Goal: Information Seeking & Learning: Check status

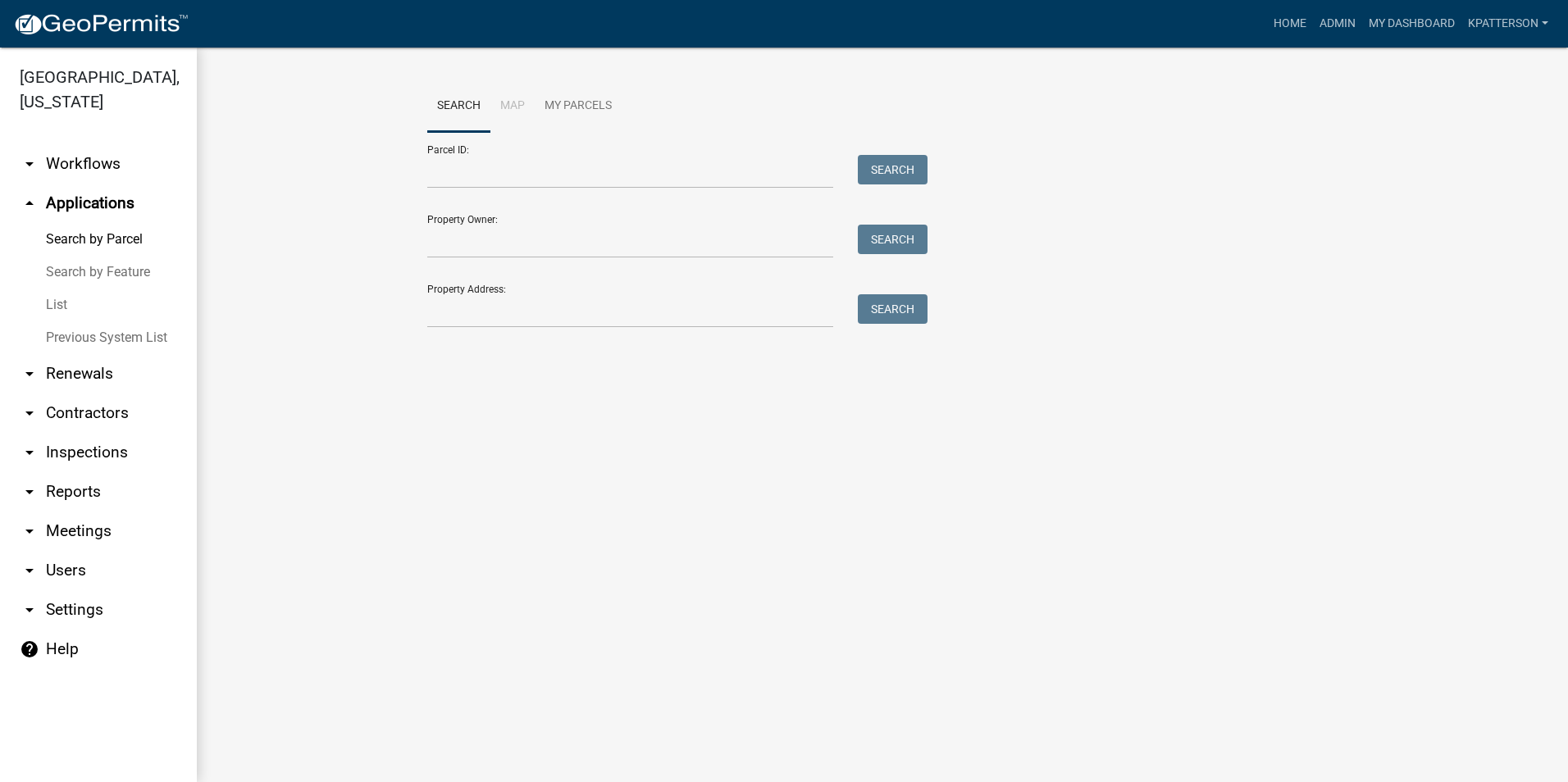
click at [73, 354] on link "arrow_drop_down Renewals" at bounding box center [98, 374] width 197 height 40
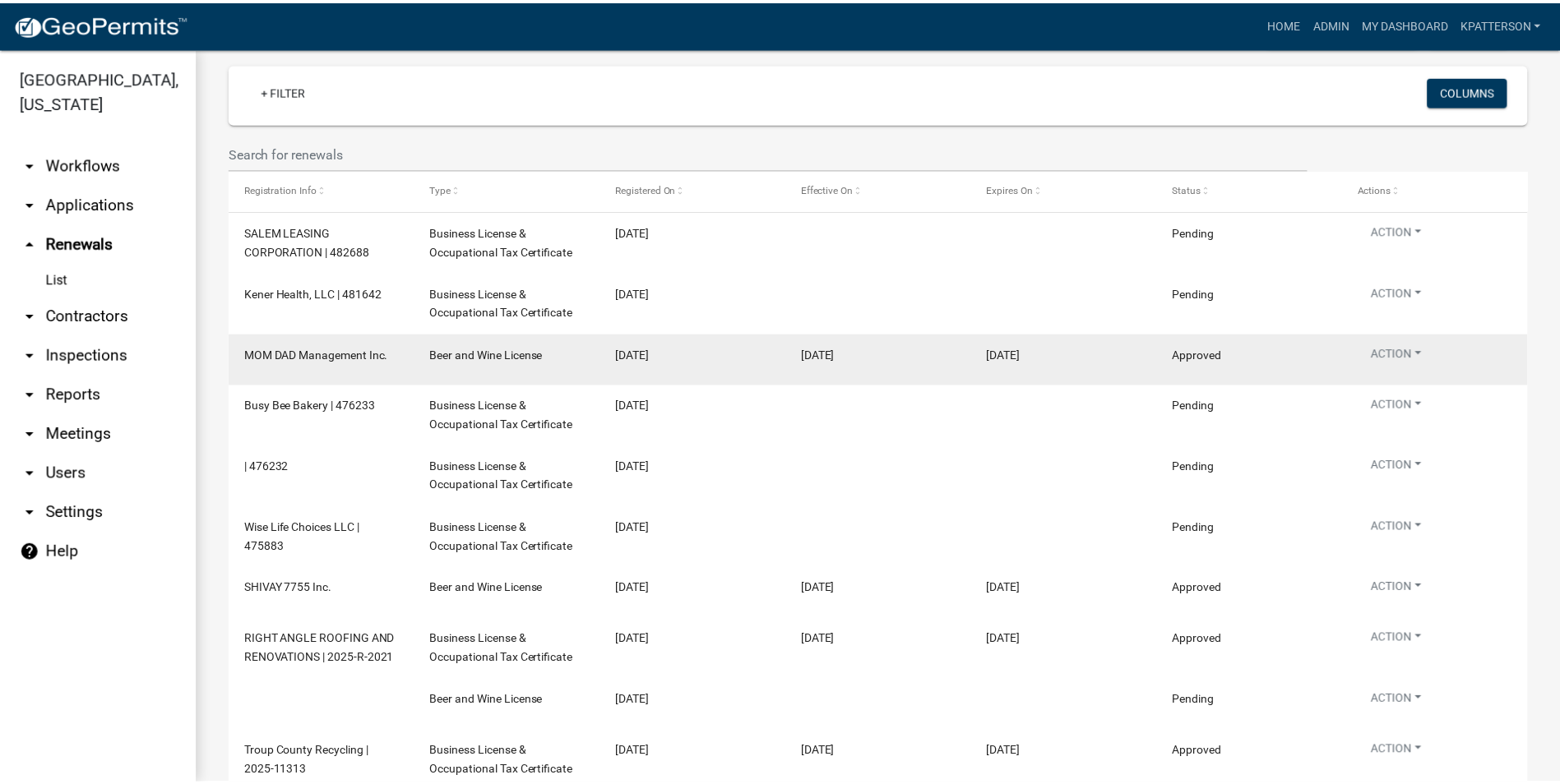
scroll to position [164, 0]
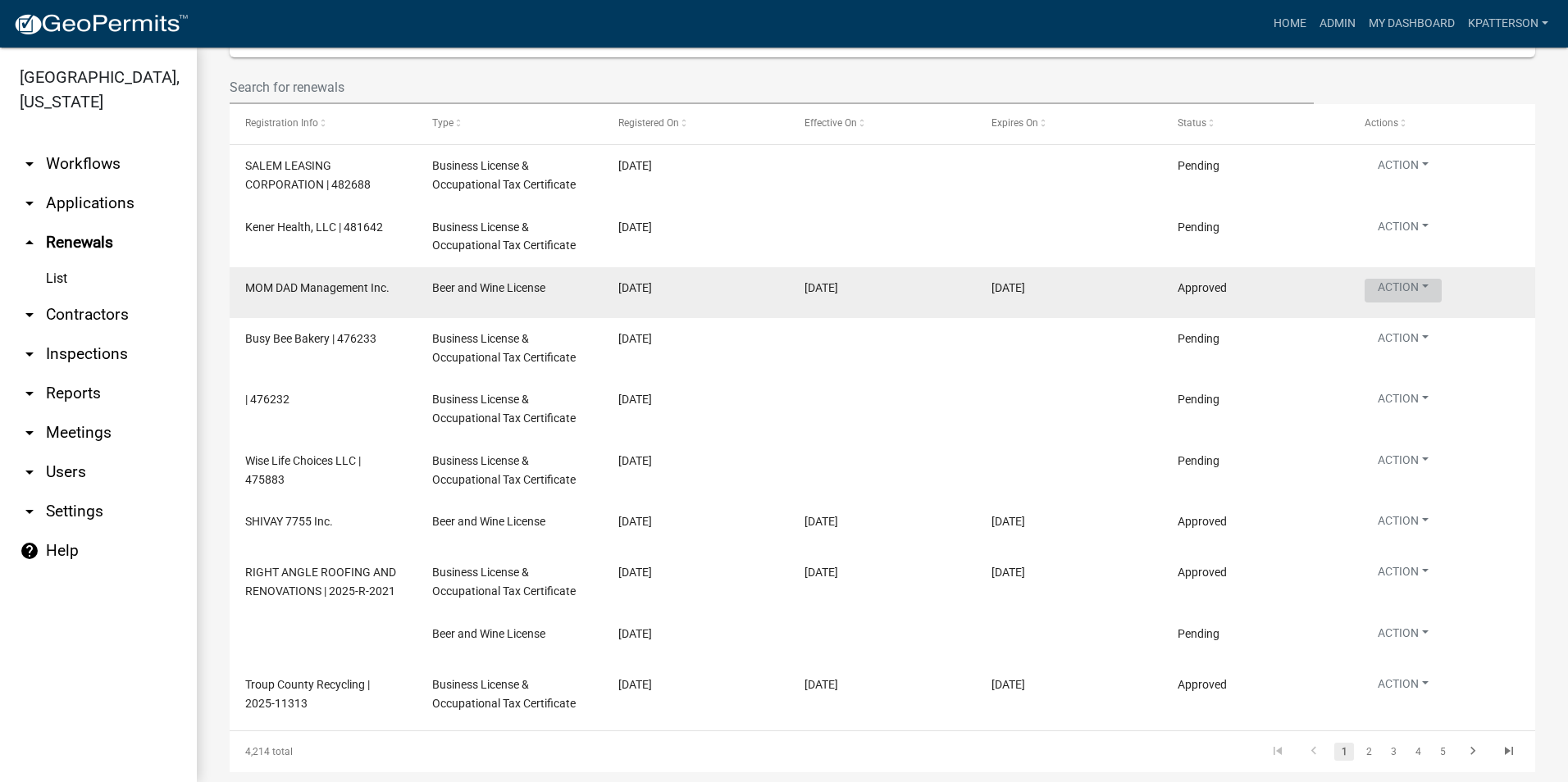
click at [1405, 281] on button "Action" at bounding box center [1403, 291] width 77 height 24
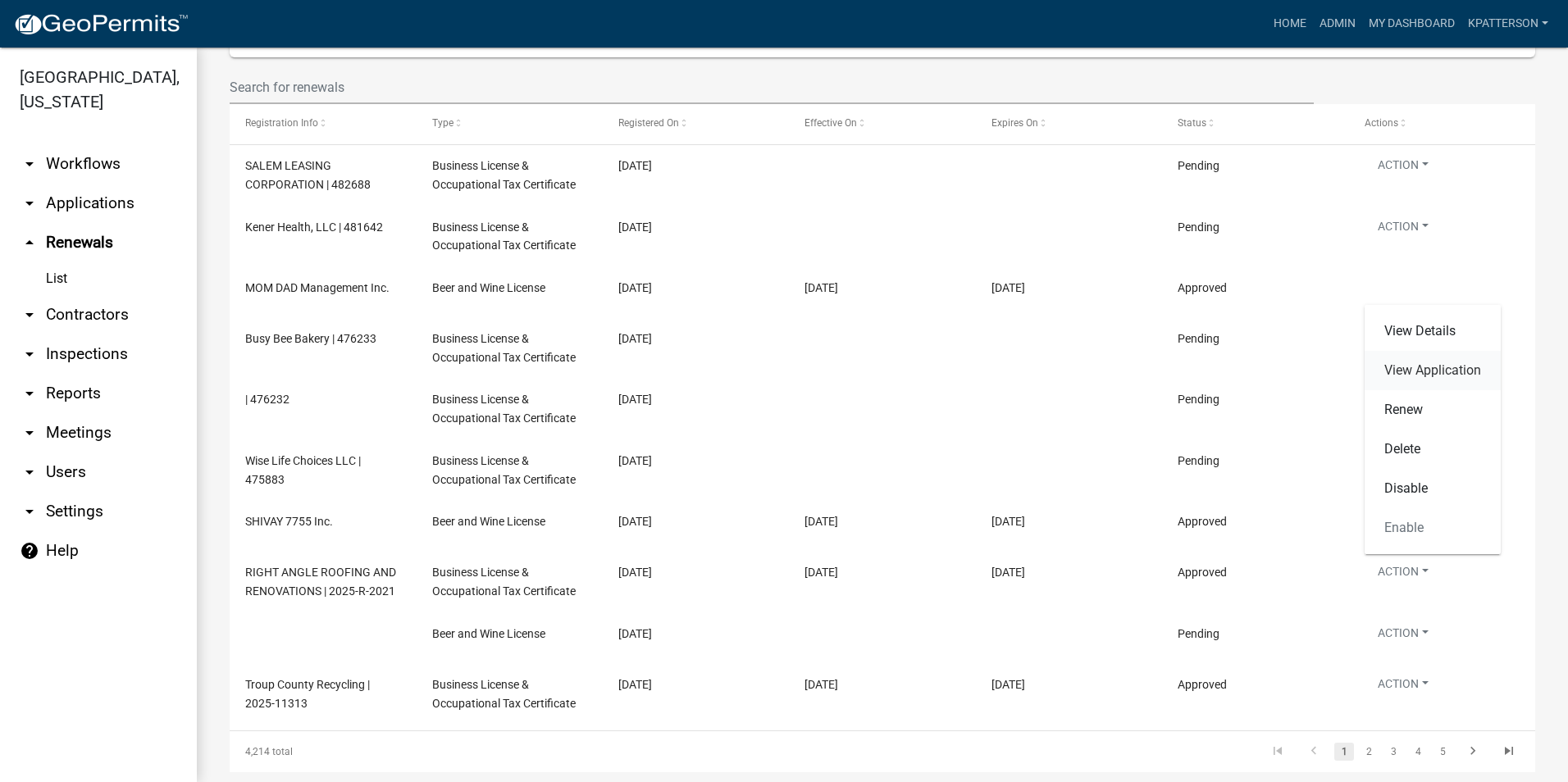
click at [1424, 367] on link "View Application" at bounding box center [1434, 371] width 136 height 40
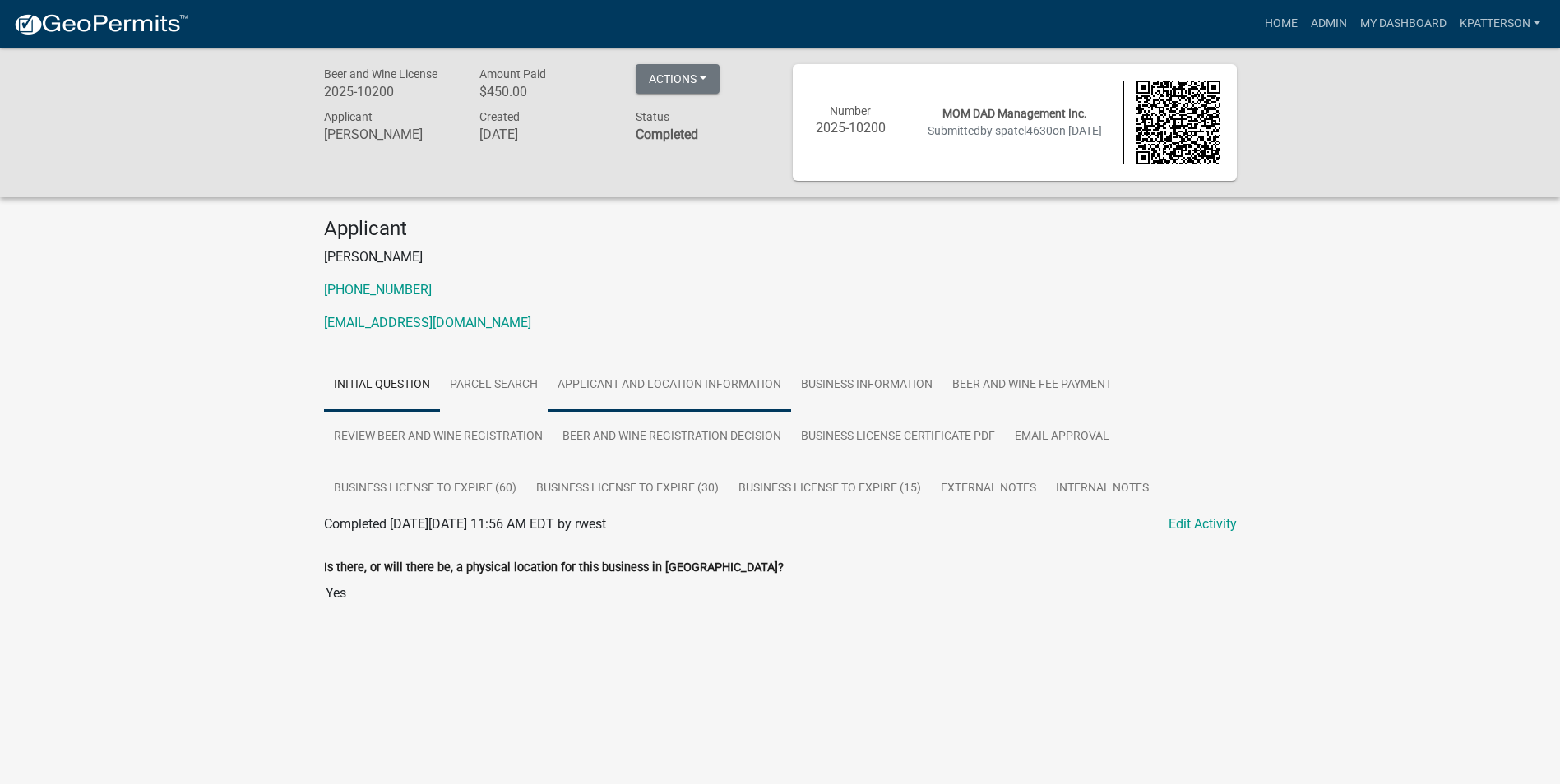
click at [672, 388] on link "Applicant and Location Information" at bounding box center [669, 385] width 243 height 52
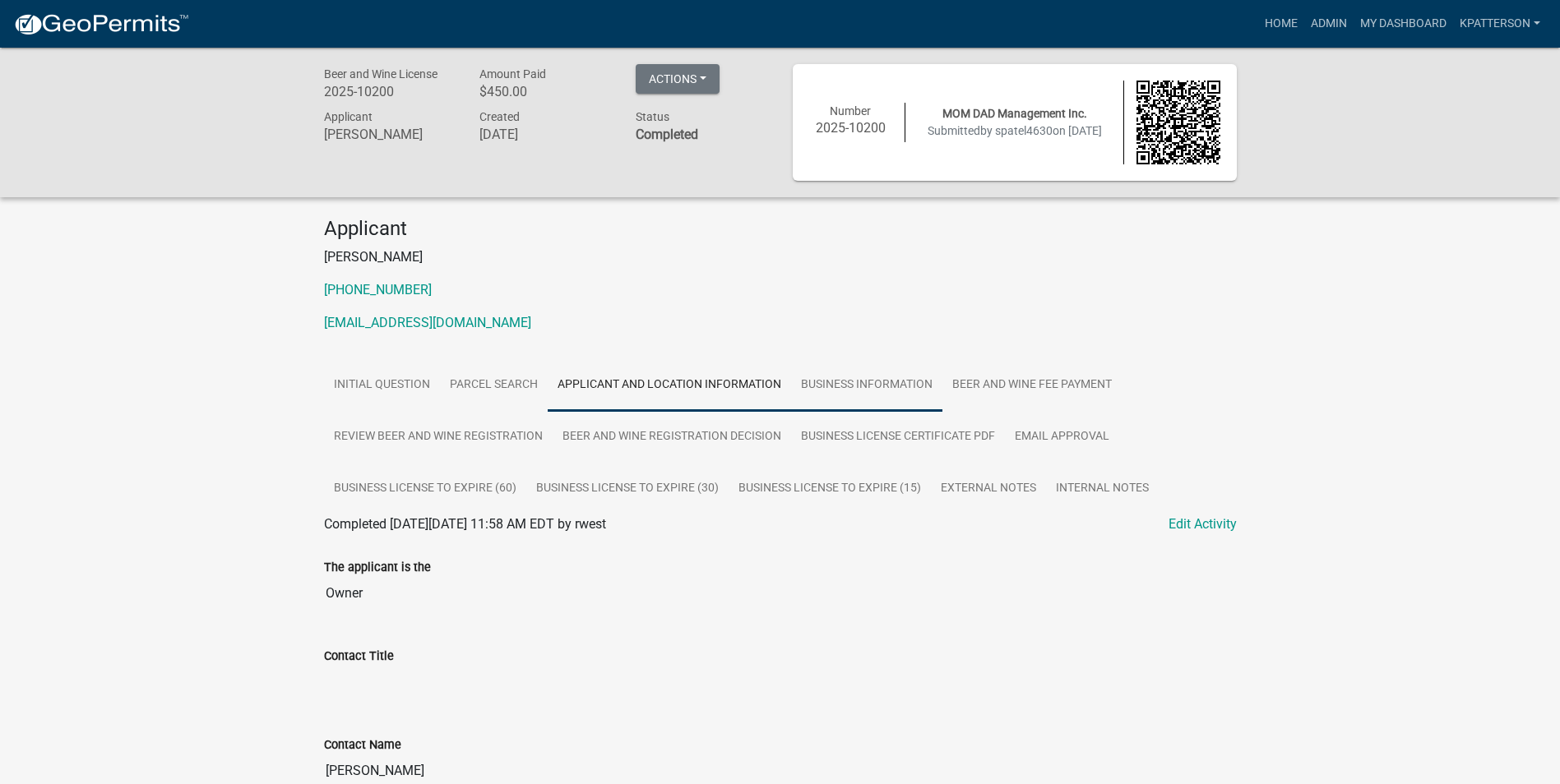
click at [882, 379] on link "Business Information" at bounding box center [866, 385] width 151 height 52
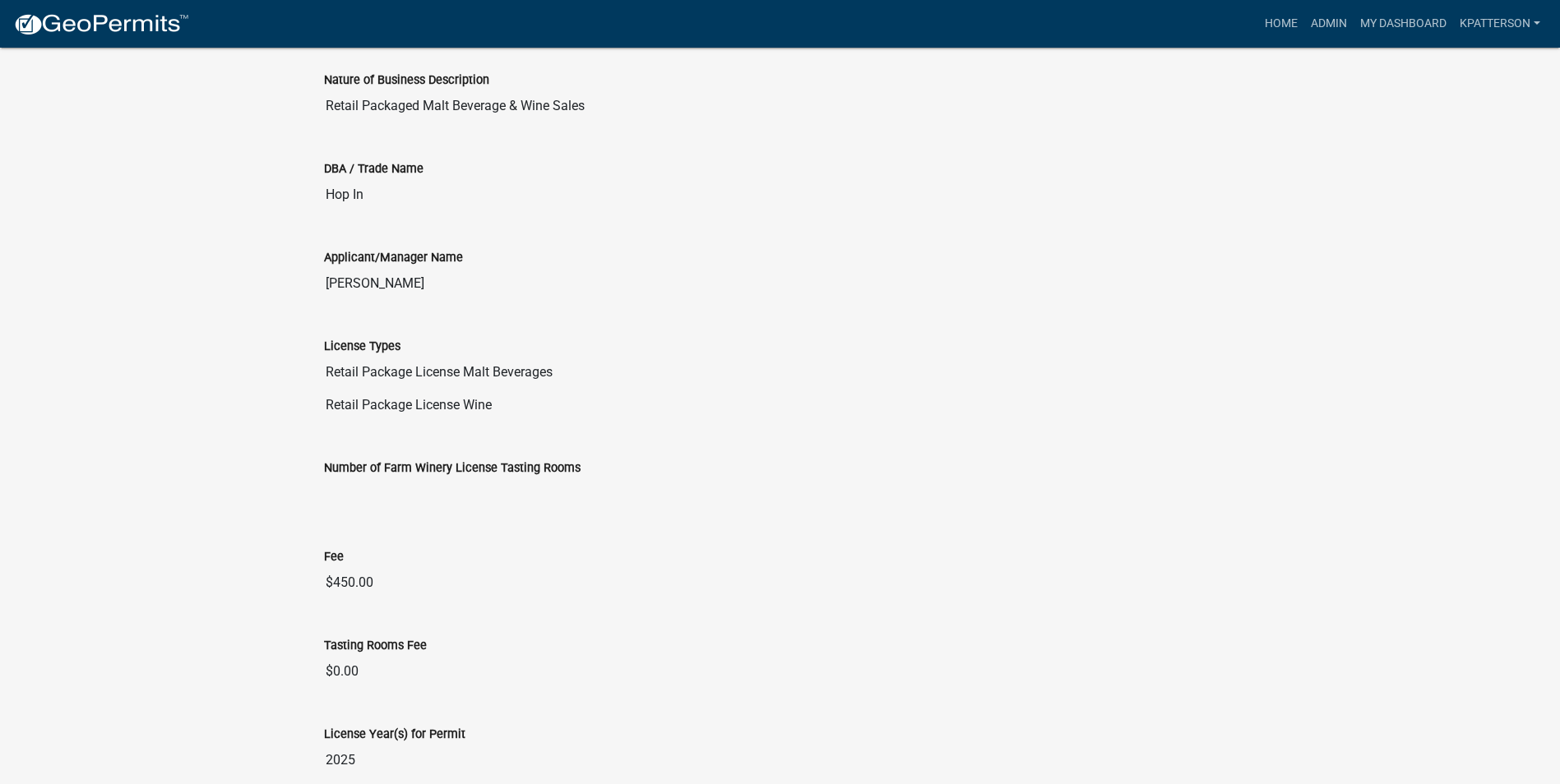
scroll to position [575, 0]
drag, startPoint x: 582, startPoint y: 376, endPoint x: 367, endPoint y: 387, distance: 215.3
click at [367, 387] on input "Retail Package License Malt Beverages" at bounding box center [780, 373] width 913 height 33
drag, startPoint x: 367, startPoint y: 387, endPoint x: 501, endPoint y: 421, distance: 138.2
click at [501, 421] on input "Retail Package License Wine" at bounding box center [780, 406] width 913 height 33
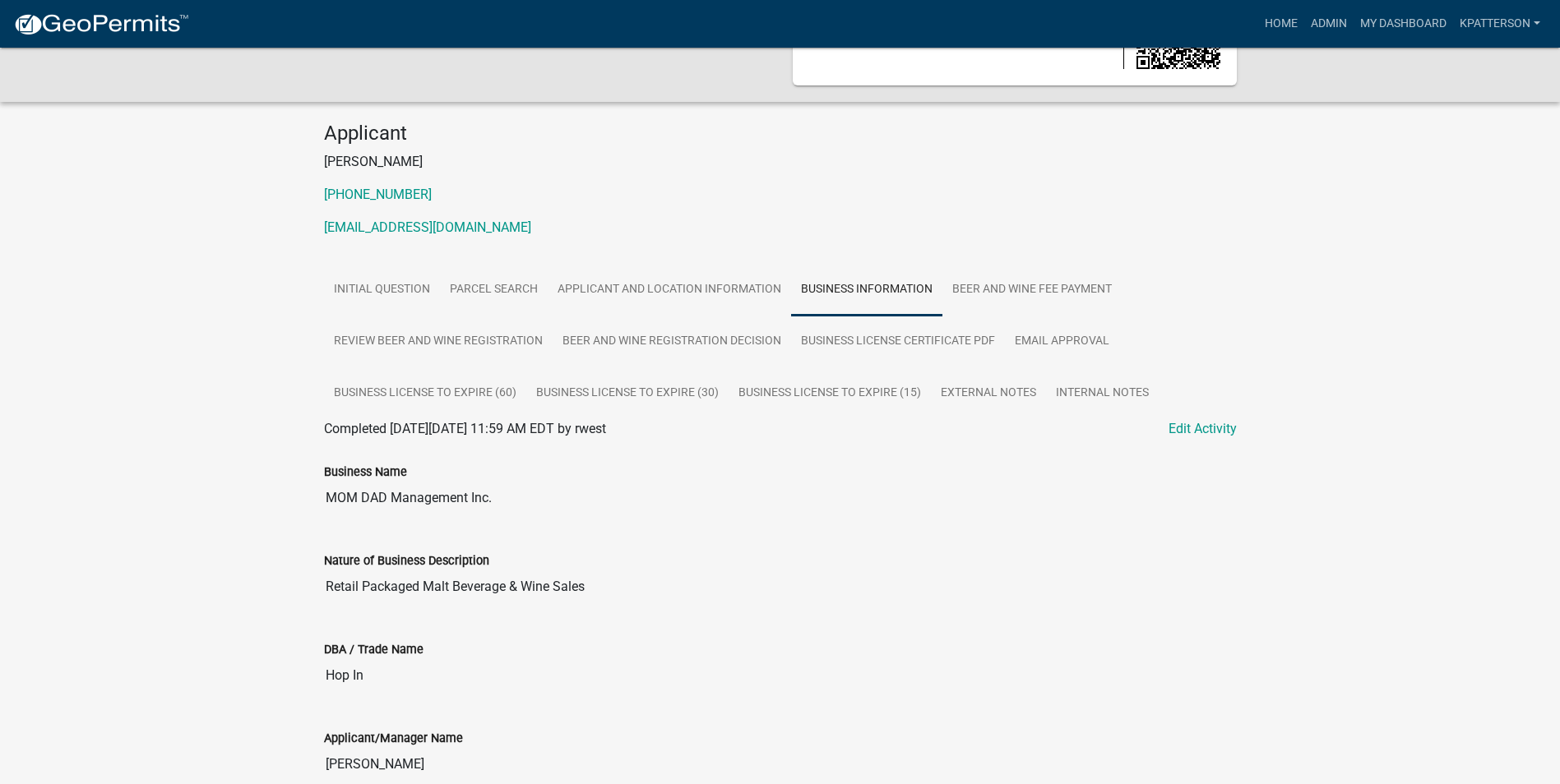
scroll to position [83, 0]
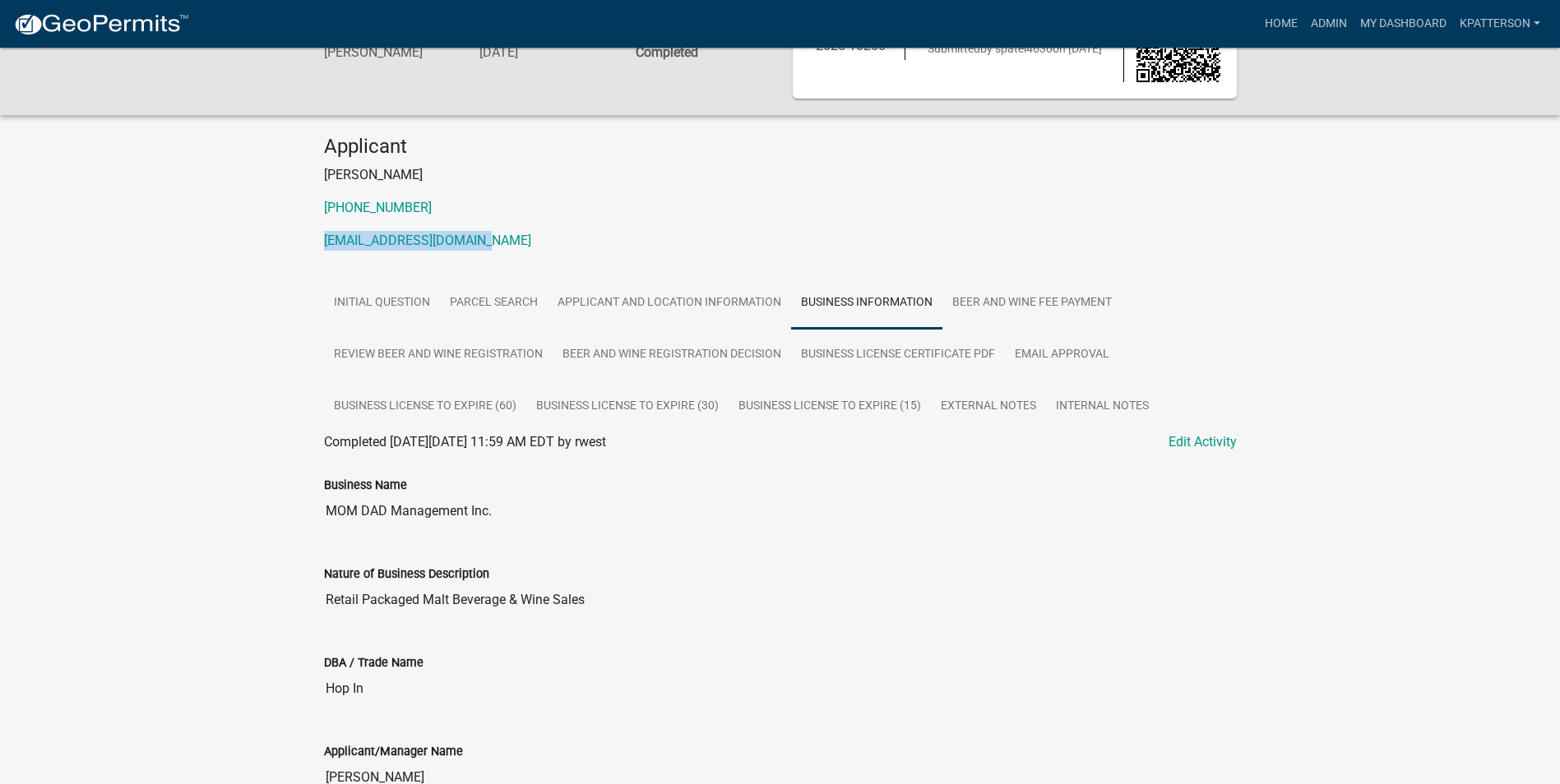
drag, startPoint x: 484, startPoint y: 237, endPoint x: 310, endPoint y: 241, distance: 174.0
click at [311, 241] on div "Applicant [PERSON_NAME] [PHONE_NUMBER] [EMAIL_ADDRESS][DOMAIN_NAME]" at bounding box center [780, 199] width 938 height 129
drag, startPoint x: 310, startPoint y: 241, endPoint x: 392, endPoint y: 239, distance: 82.0
copy link "[EMAIL_ADDRESS][DOMAIN_NAME]"
click at [671, 306] on link "Applicant and Location Information" at bounding box center [669, 303] width 243 height 52
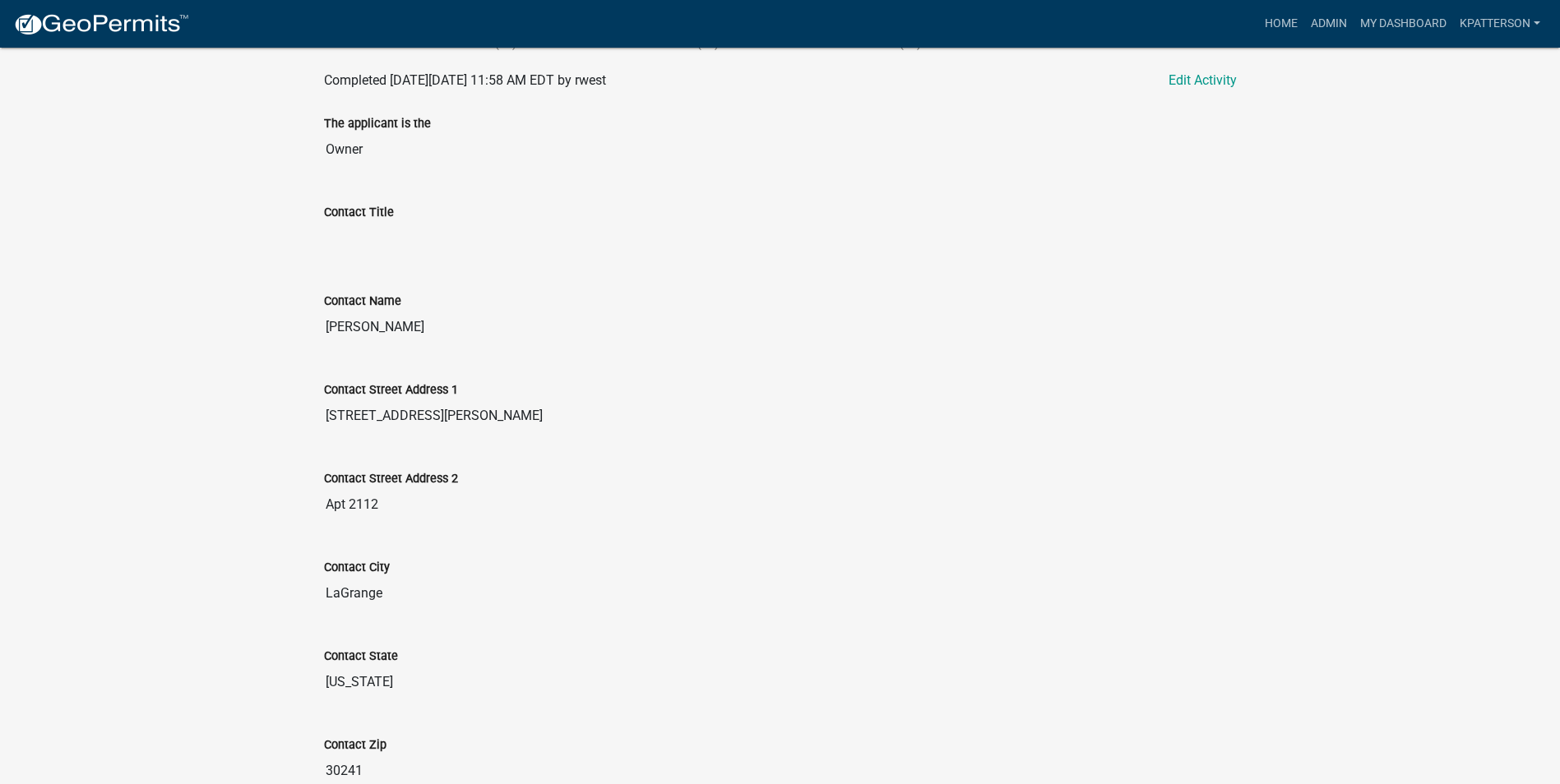
scroll to position [139, 0]
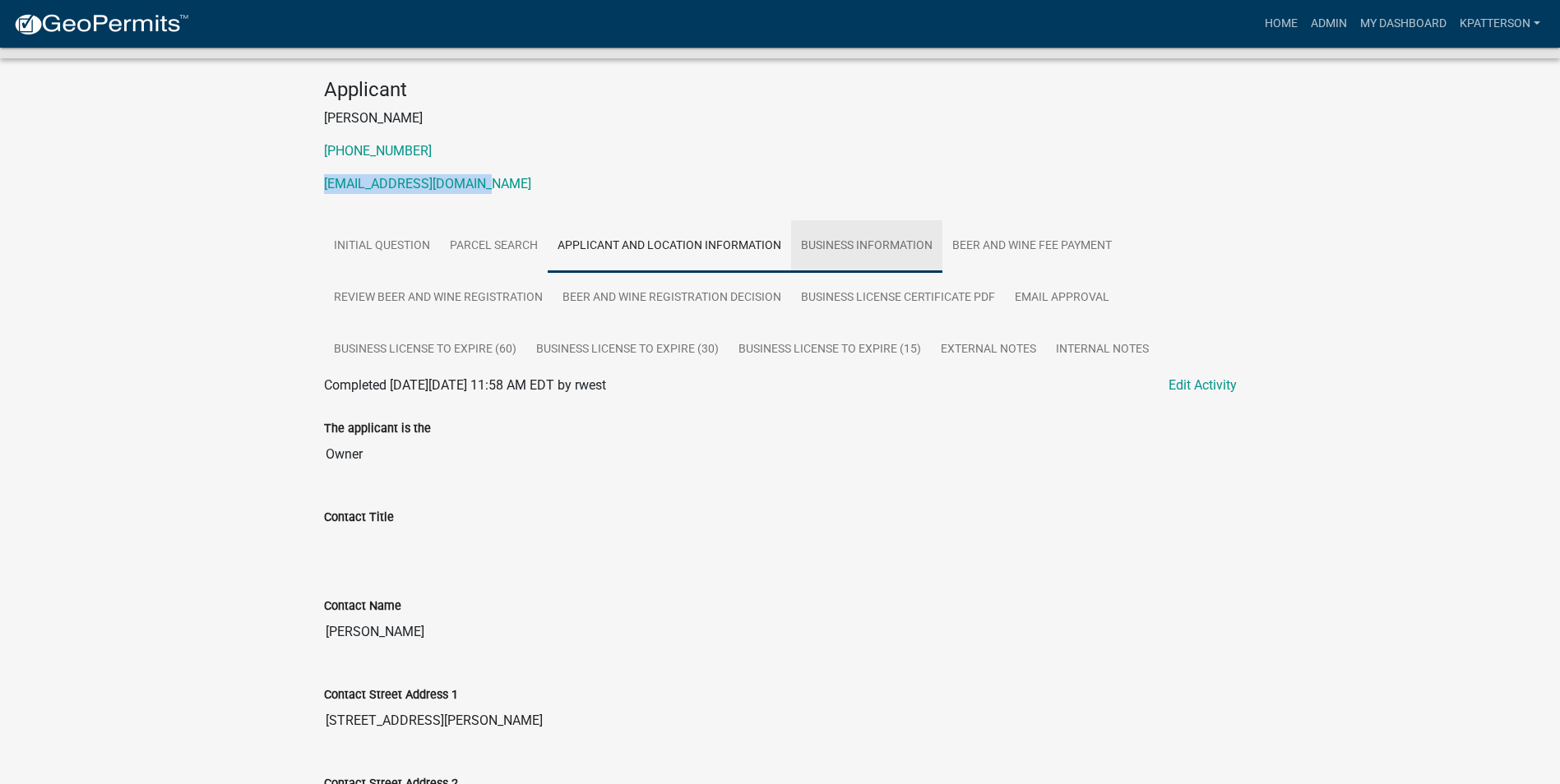
click at [893, 228] on link "Business Information" at bounding box center [866, 246] width 151 height 52
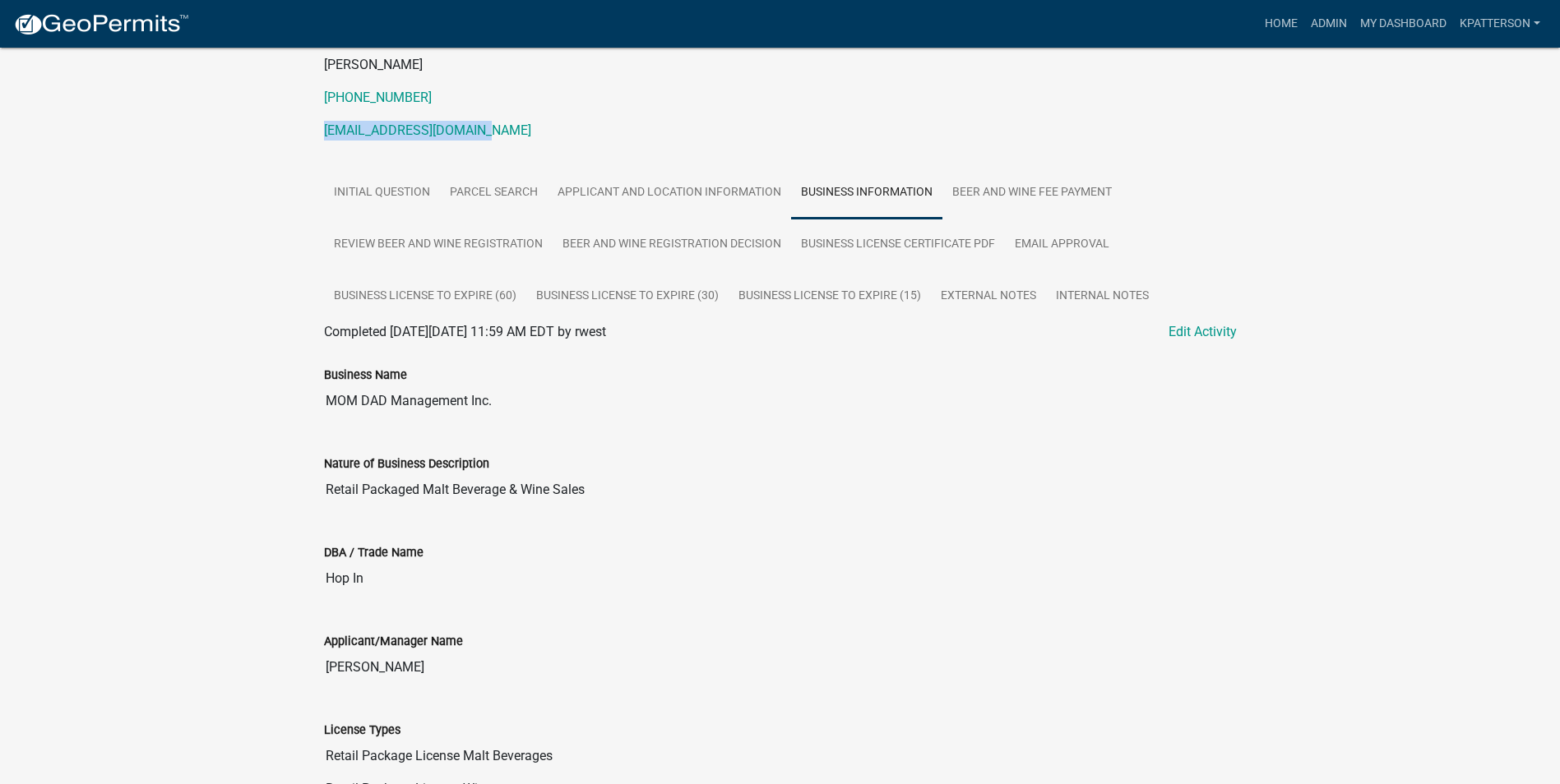
scroll to position [221, 0]
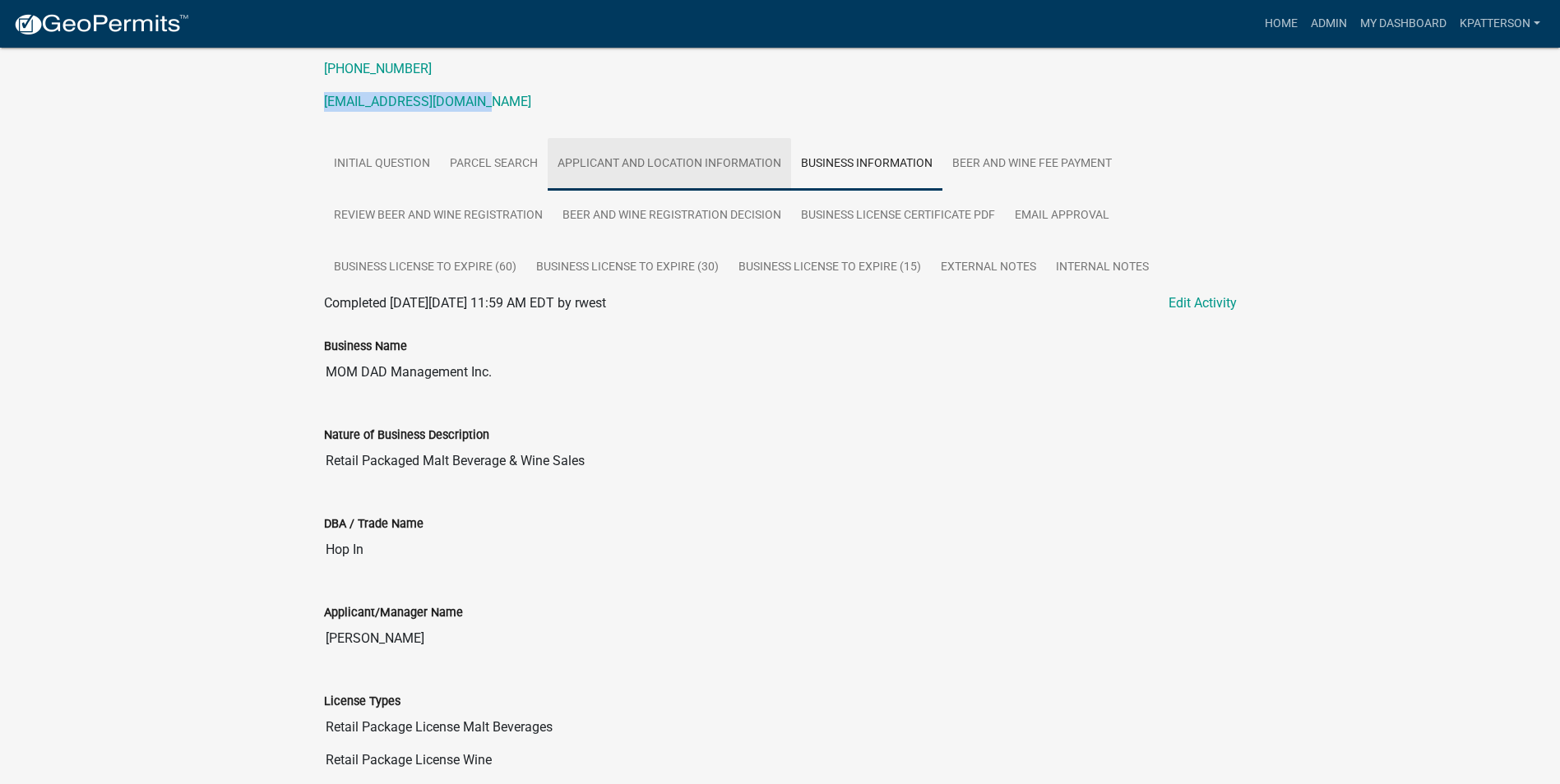
click at [656, 177] on link "Applicant and Location Information" at bounding box center [669, 164] width 243 height 52
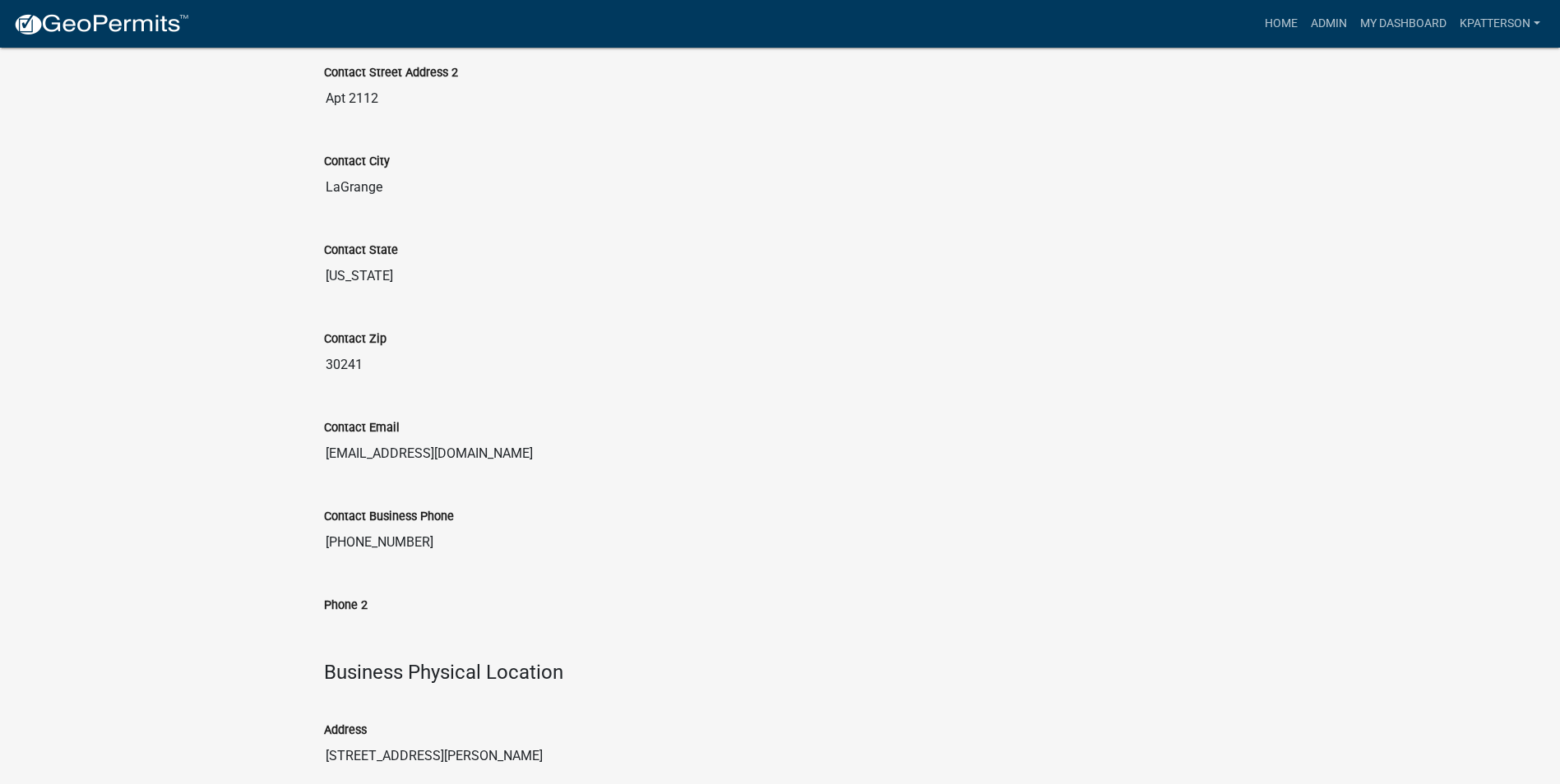
scroll to position [879, 0]
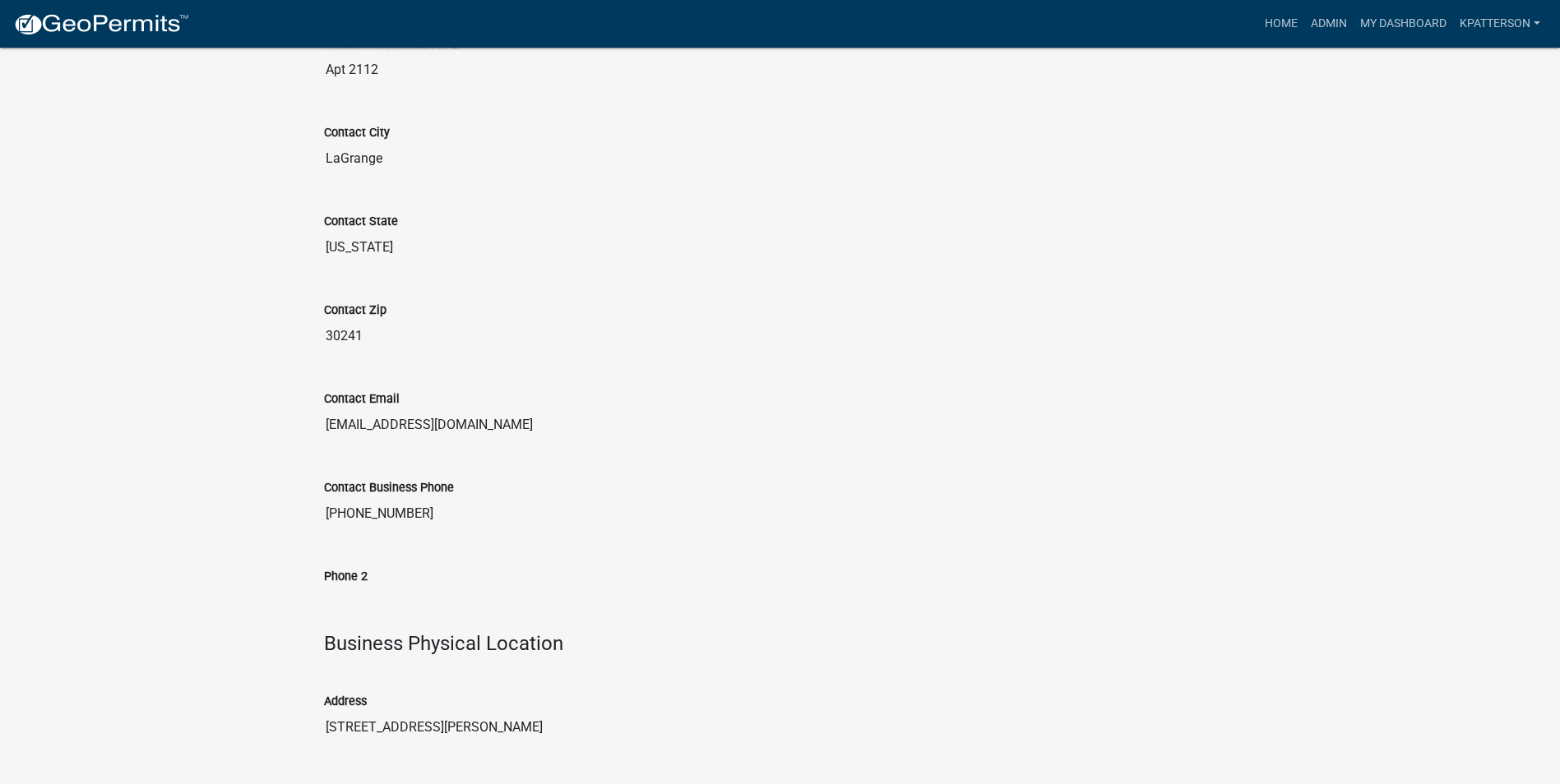
drag, startPoint x: 426, startPoint y: 513, endPoint x: 293, endPoint y: 532, distance: 134.4
click at [293, 532] on div "Beer and Wine License 2025-10200 Amount Paid $450.00 Actions View receipt Print…" at bounding box center [780, 583] width 1560 height 2829
drag, startPoint x: 293, startPoint y: 532, endPoint x: 397, endPoint y: 507, distance: 107.0
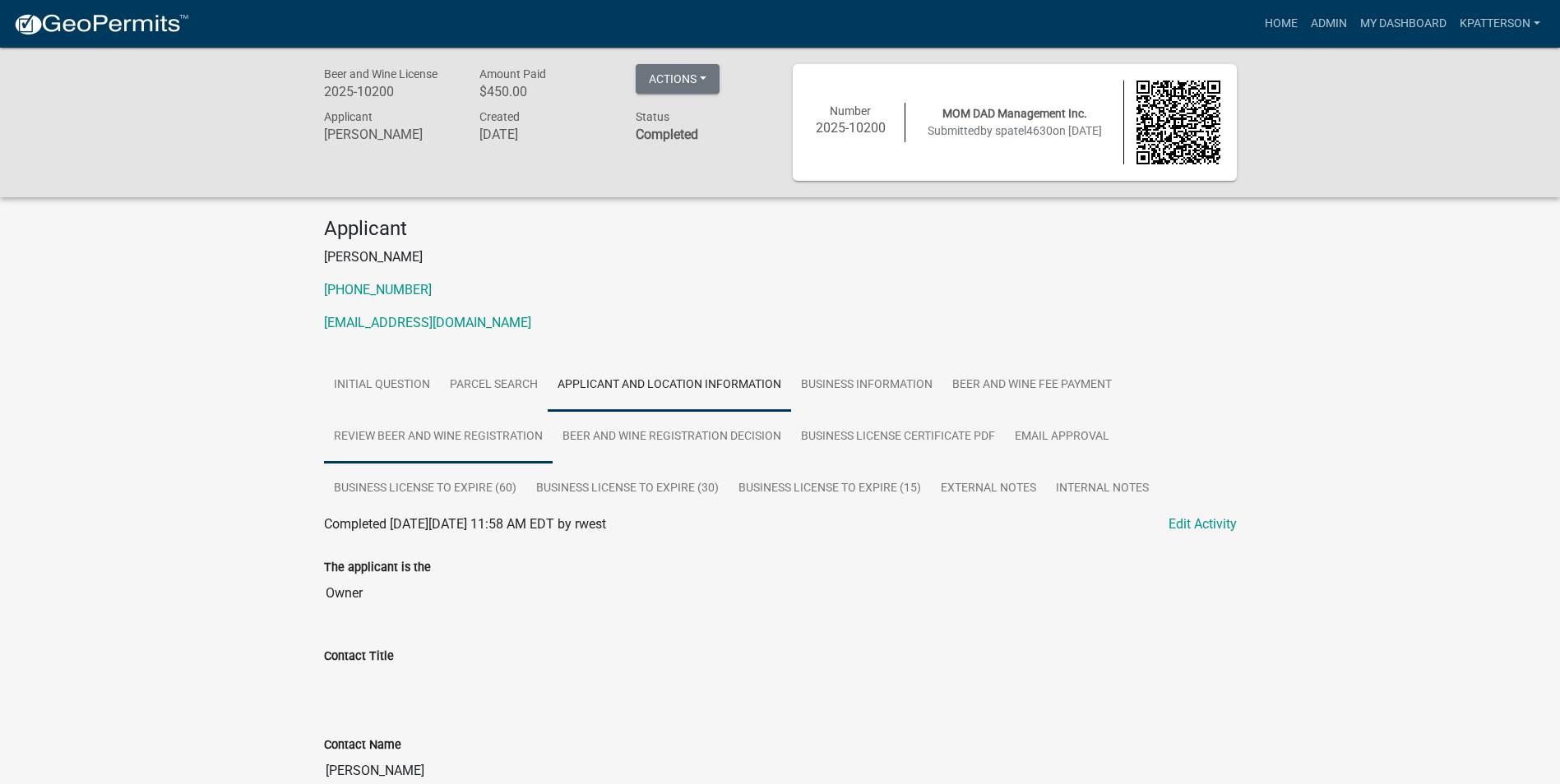
scroll to position [83, 0]
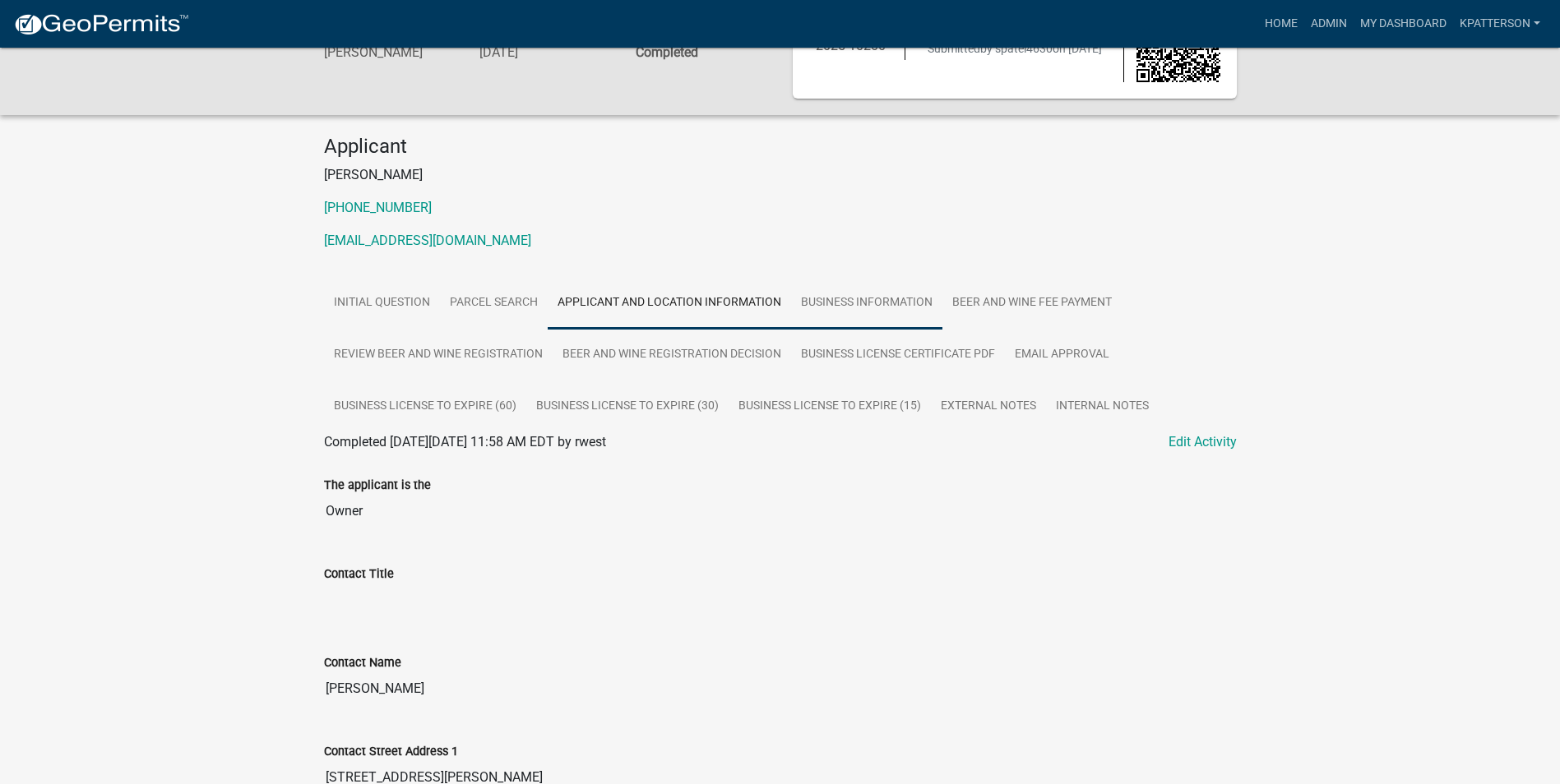
click at [810, 316] on link "Business Information" at bounding box center [866, 303] width 151 height 52
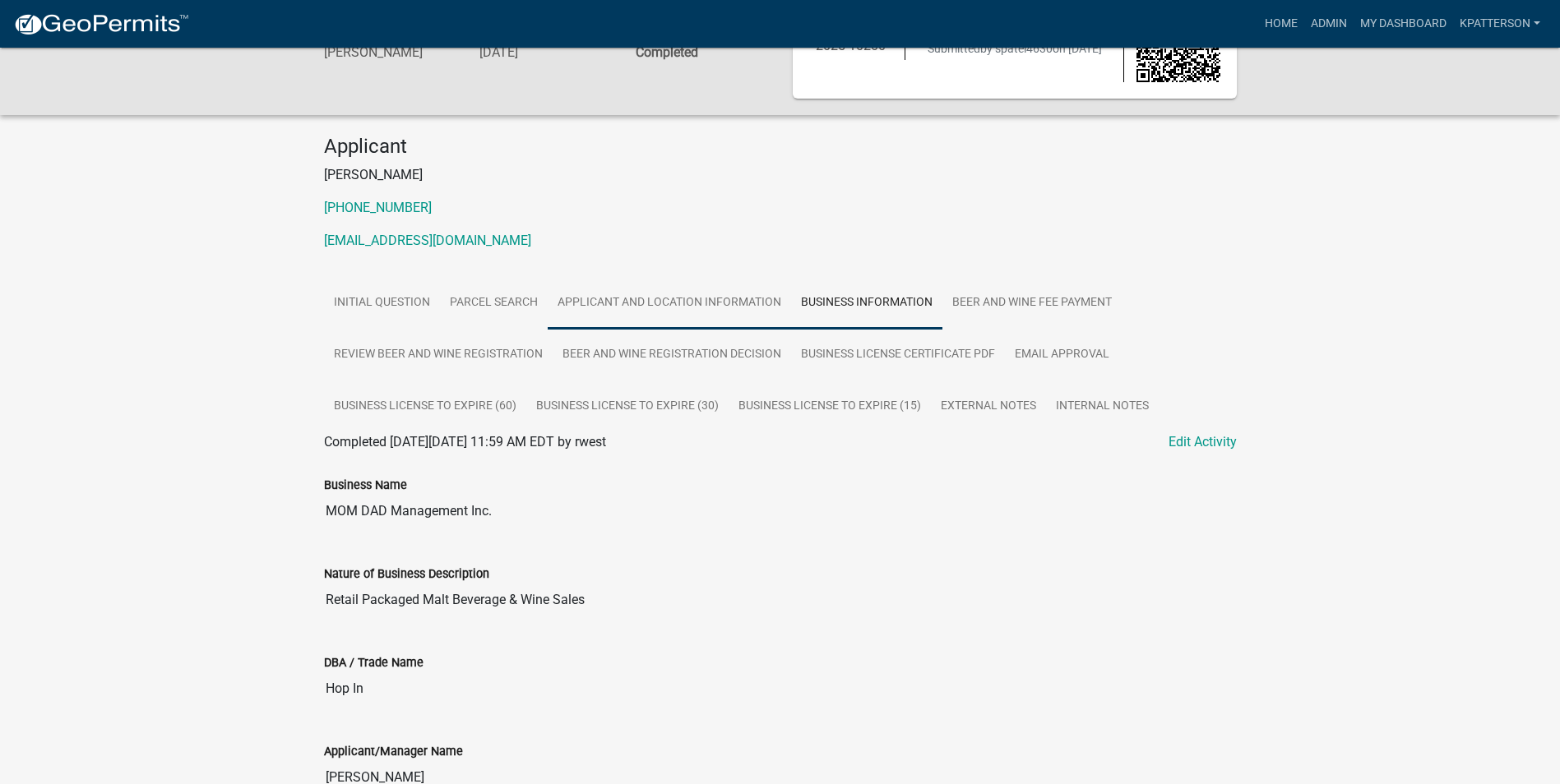
click at [693, 308] on link "Applicant and Location Information" at bounding box center [669, 303] width 243 height 52
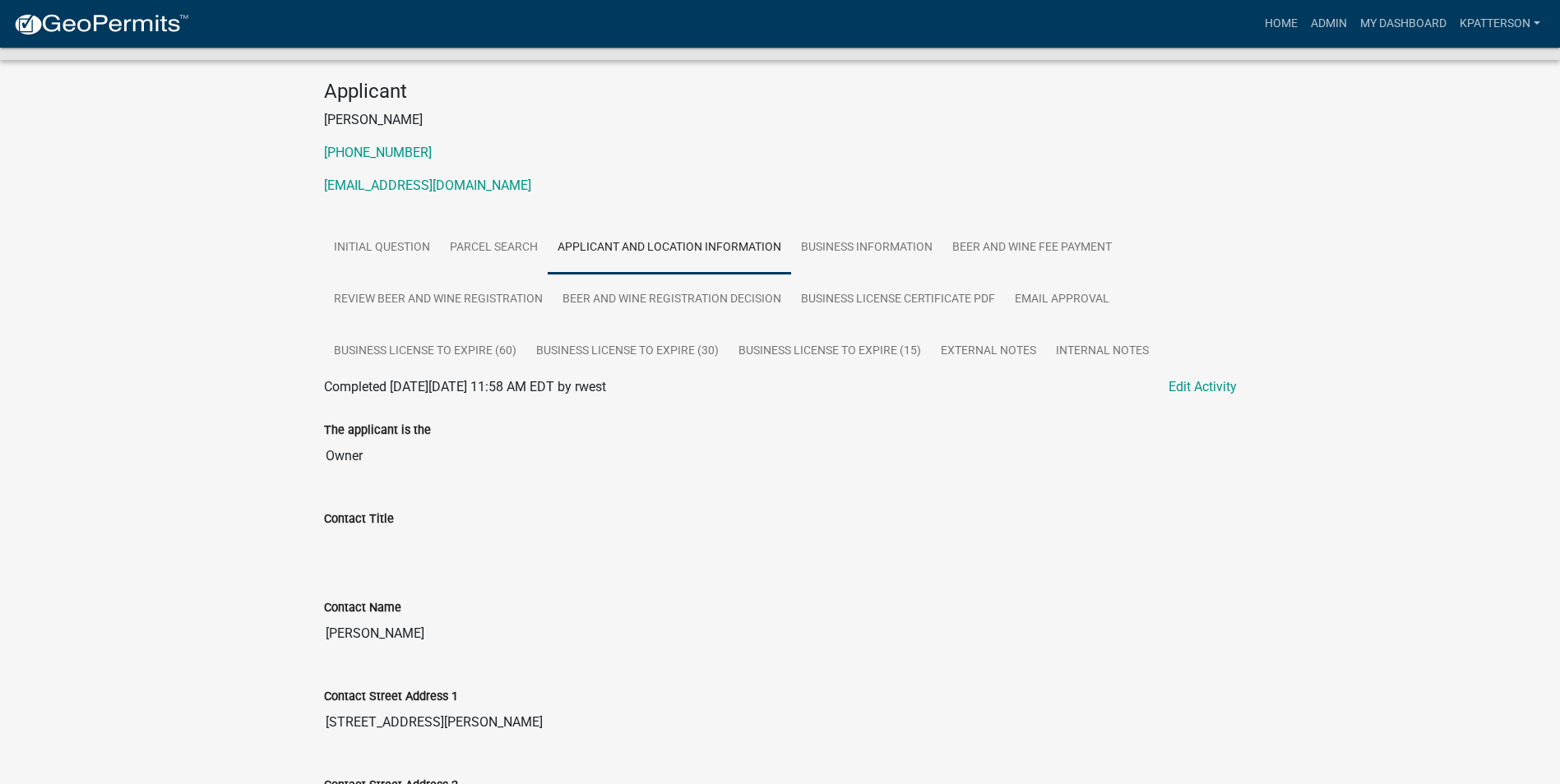
scroll to position [164, 0]
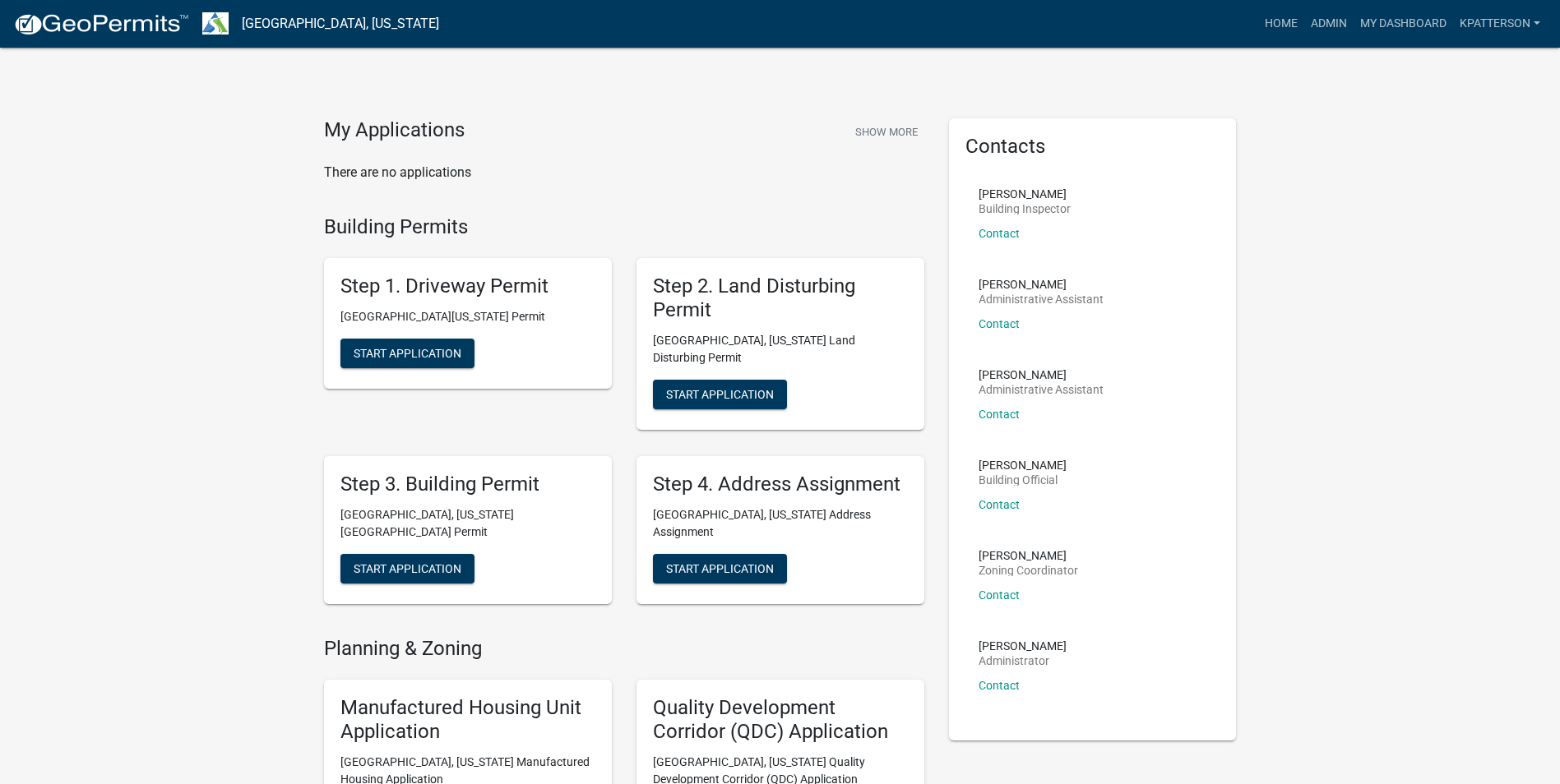
scroll to position [987, 0]
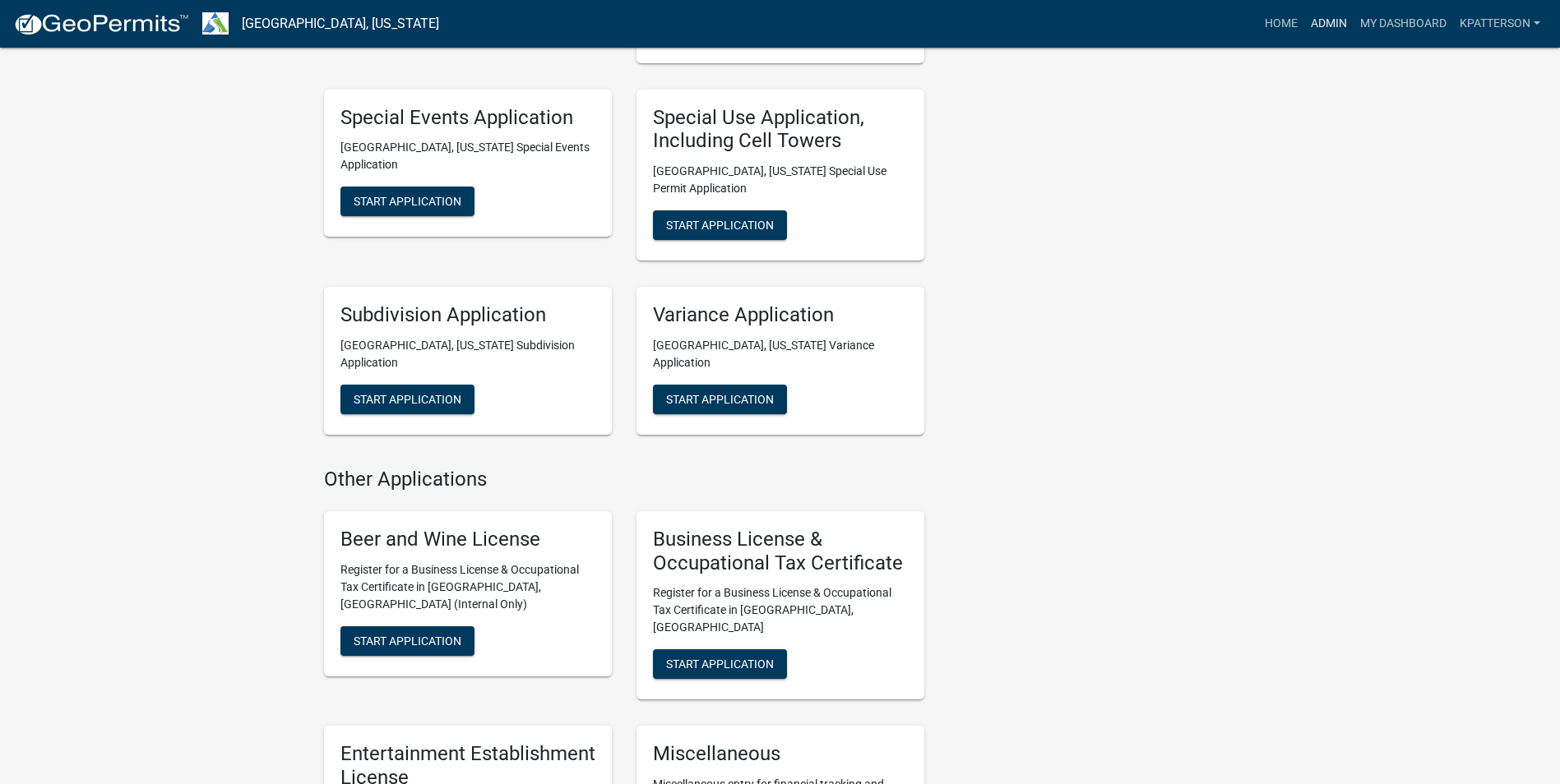
click at [1314, 15] on link "Admin" at bounding box center [1329, 24] width 49 height 31
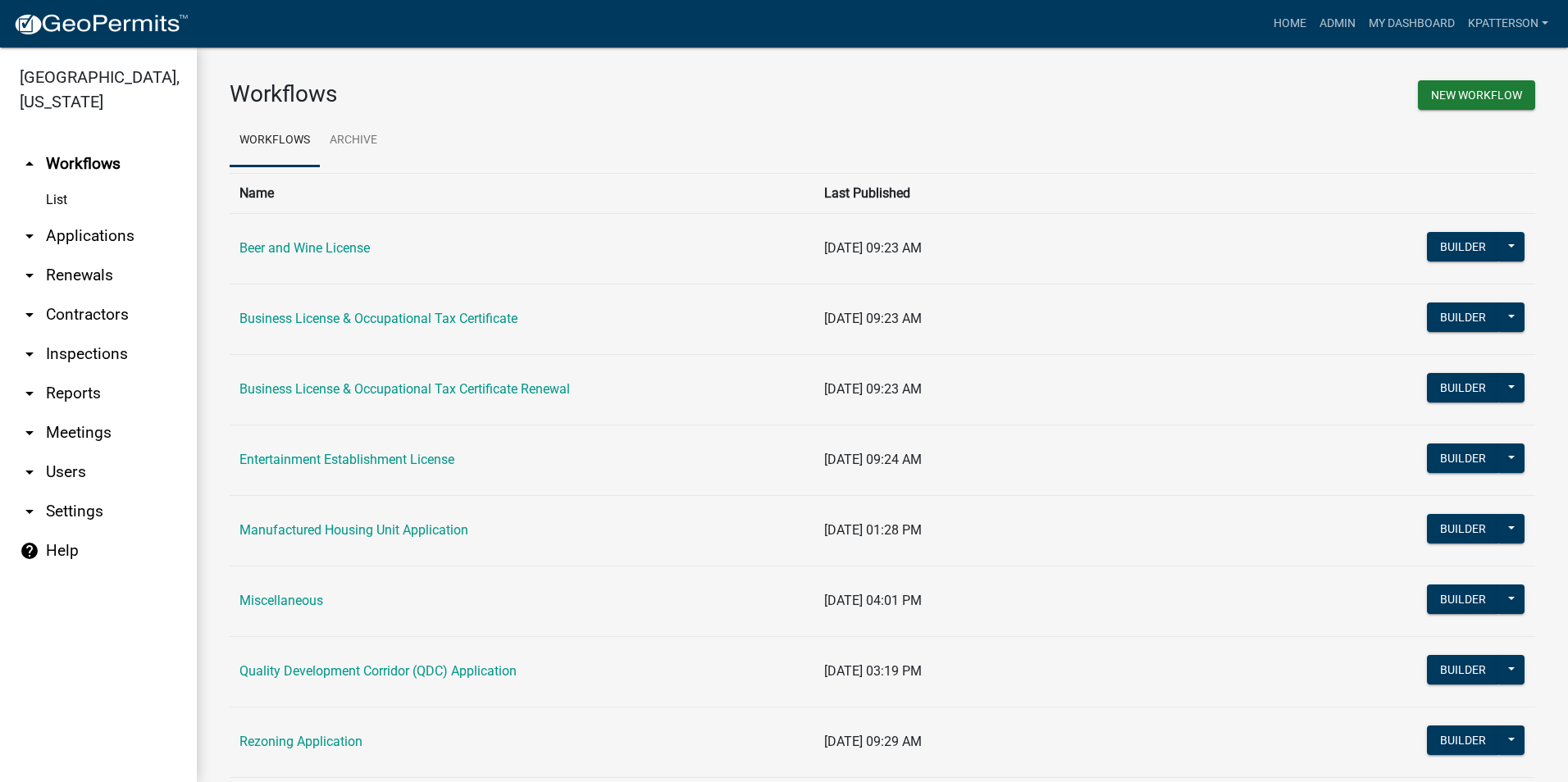
click at [63, 258] on link "arrow_drop_down Renewals" at bounding box center [98, 275] width 197 height 40
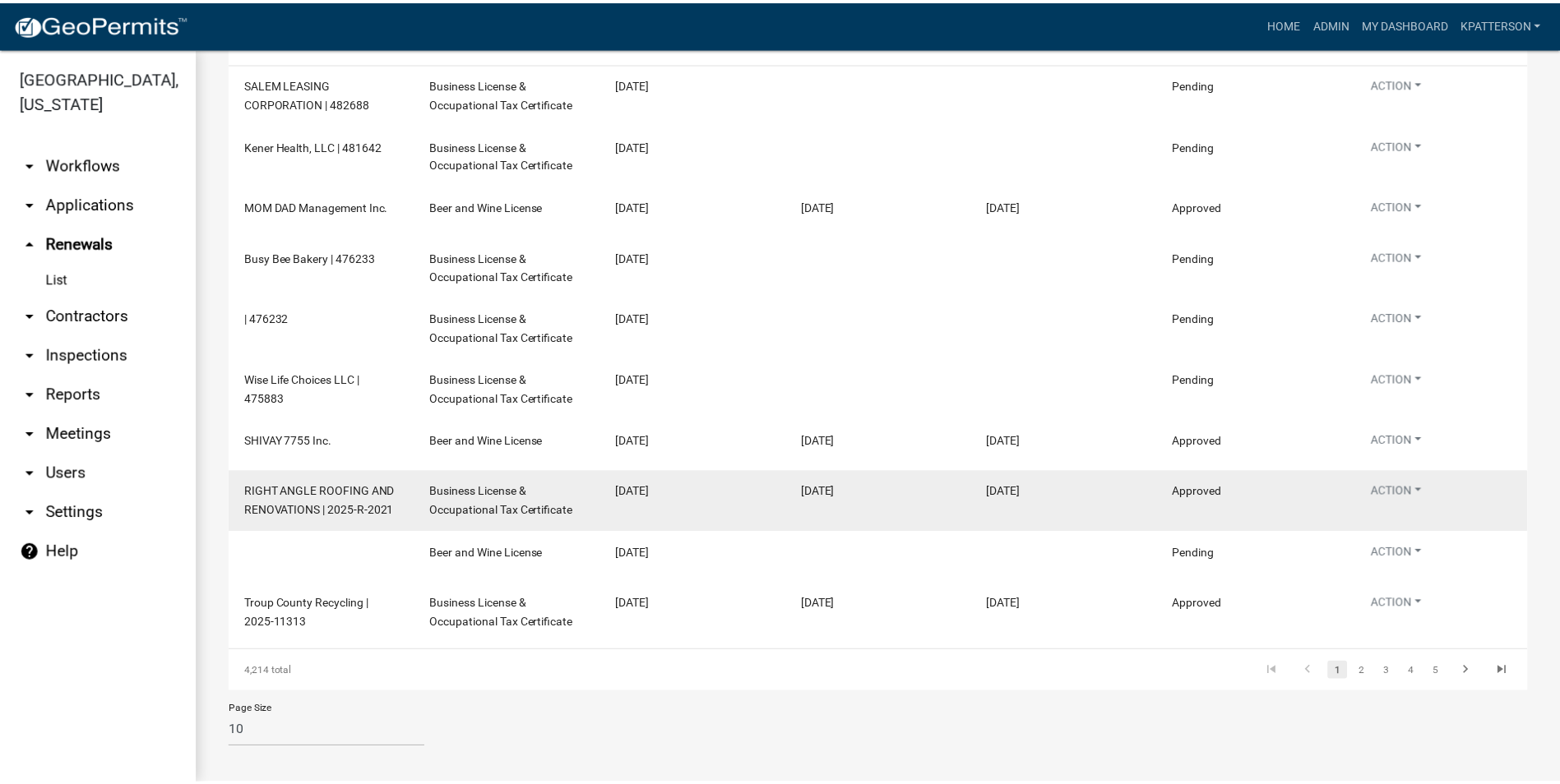
scroll to position [164, 0]
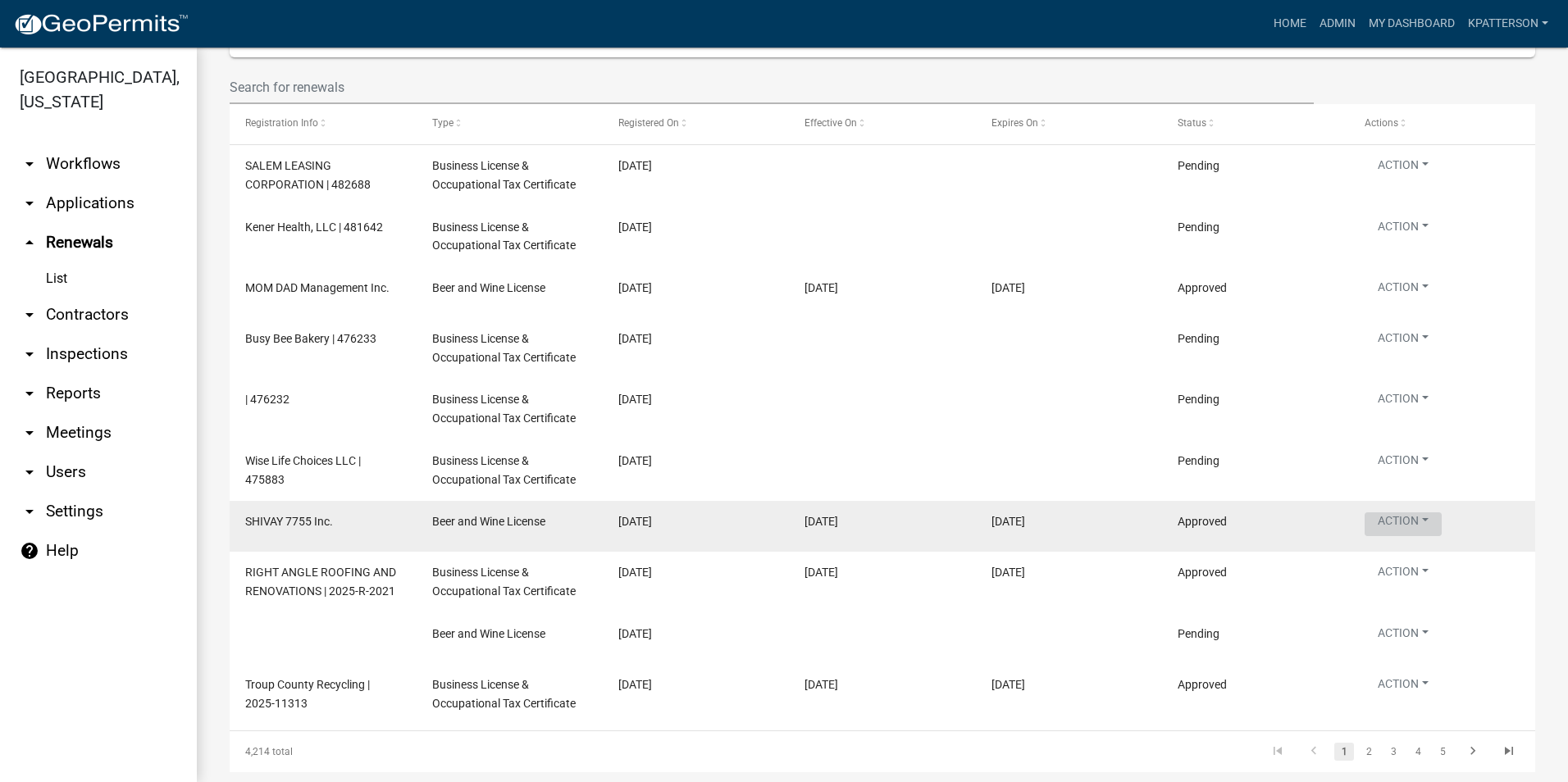
click at [1414, 524] on button "Action" at bounding box center [1403, 524] width 77 height 24
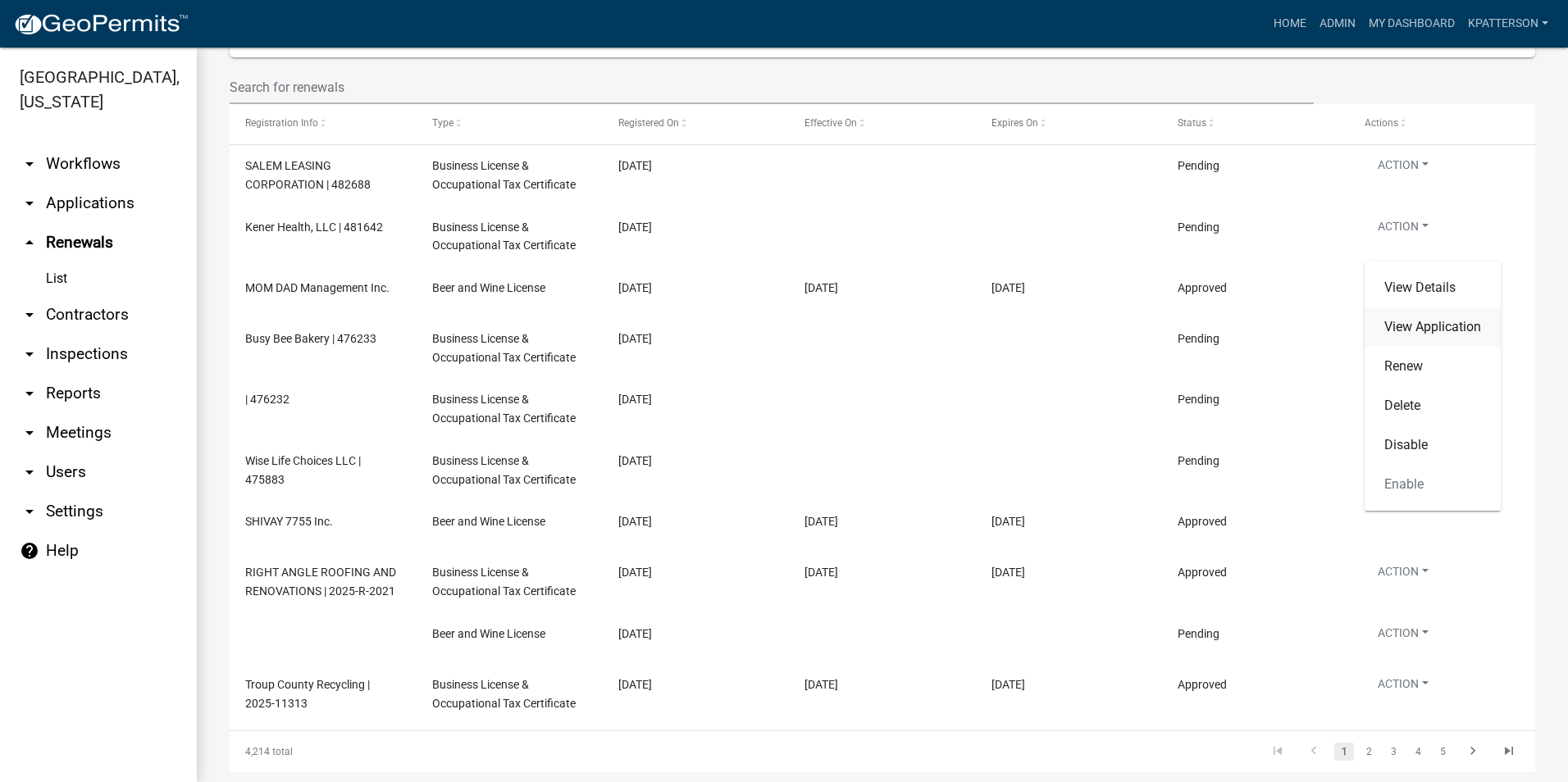
click at [1408, 326] on link "View Application" at bounding box center [1434, 328] width 136 height 40
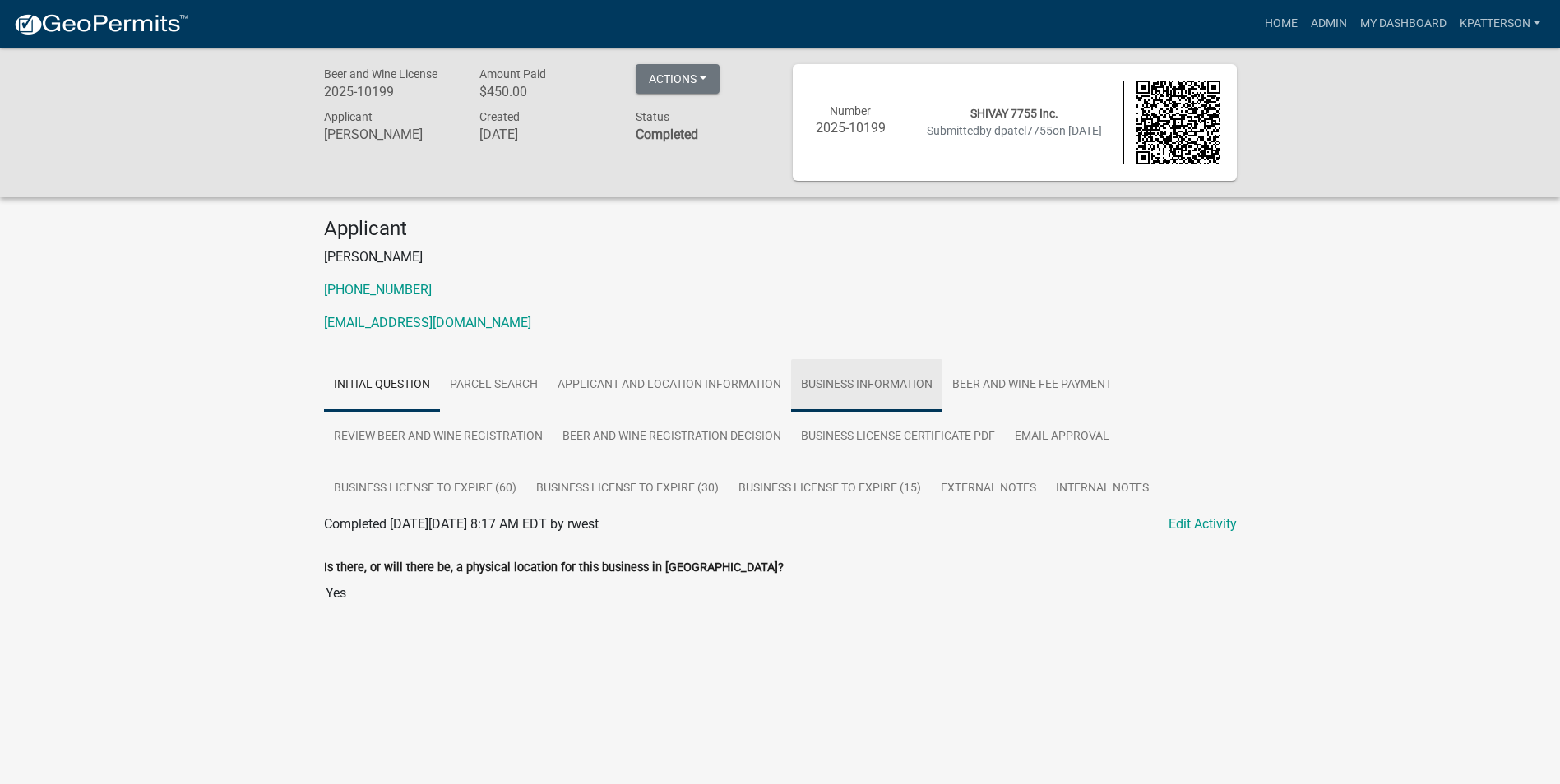
click at [873, 402] on link "Business Information" at bounding box center [866, 385] width 151 height 52
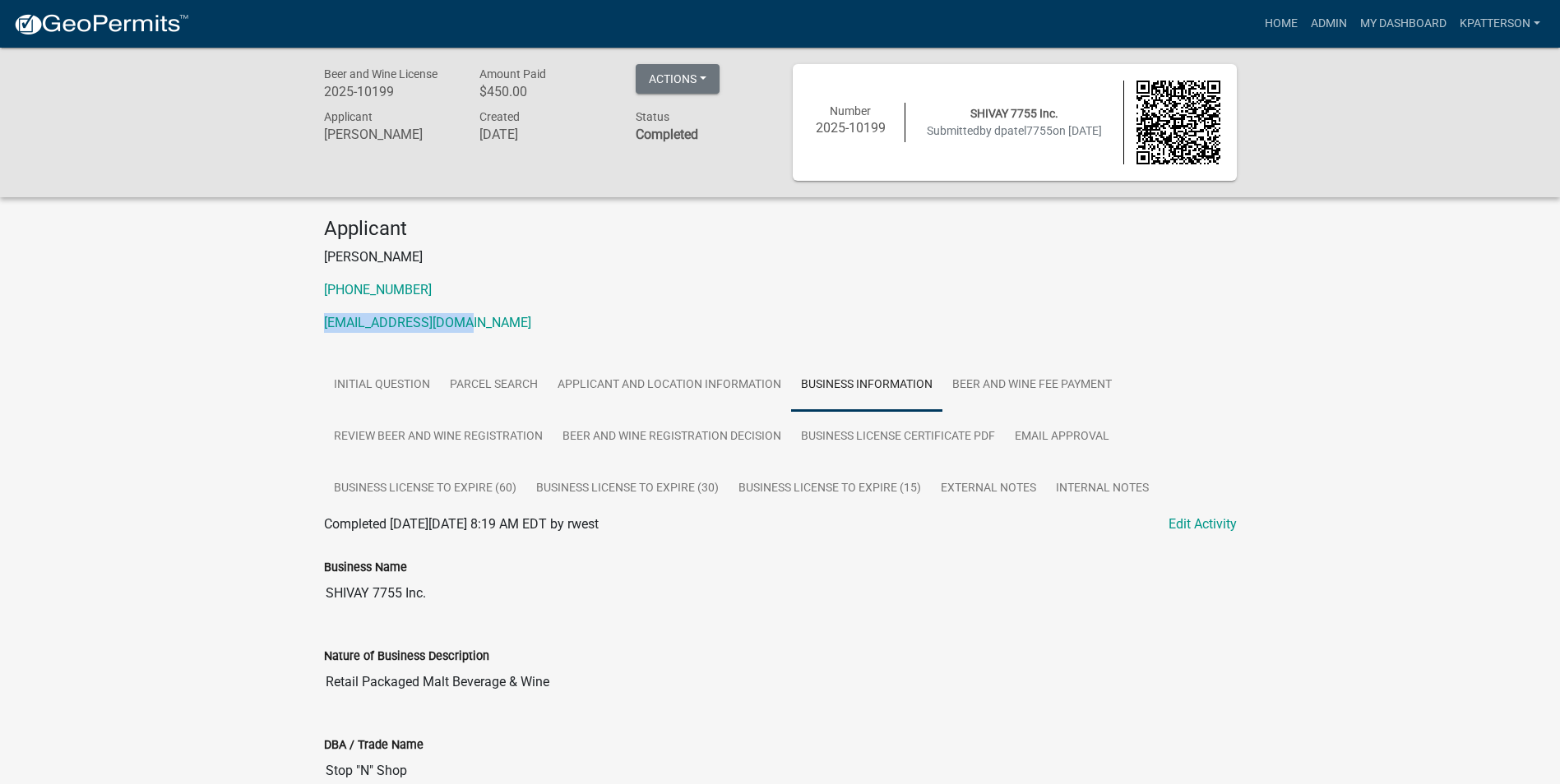
drag, startPoint x: 462, startPoint y: 325, endPoint x: 311, endPoint y: 332, distance: 151.2
click at [311, 332] on div "Applicant Dixit Patel 706-570-6773 dikipatel5@gmail.com" at bounding box center [780, 282] width 938 height 129
drag, startPoint x: 311, startPoint y: 332, endPoint x: 383, endPoint y: 323, distance: 72.6
drag, startPoint x: 459, startPoint y: 598, endPoint x: 243, endPoint y: 589, distance: 216.2
click at [243, 589] on div "Beer and Wine License 2025-10199 Amount Paid $450.00 Actions View receipt Print…" at bounding box center [780, 775] width 1560 height 1456
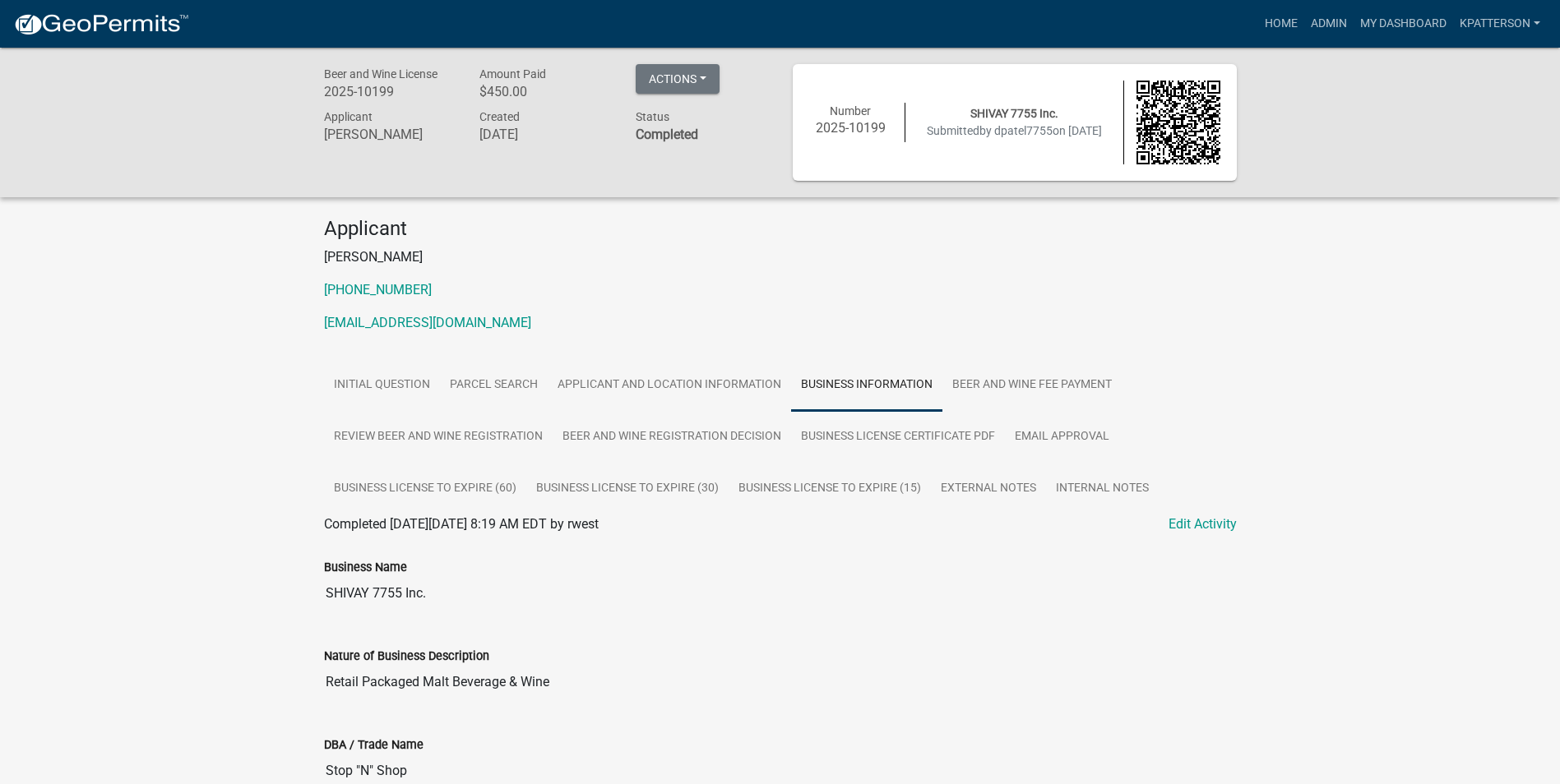
drag, startPoint x: 243, startPoint y: 589, endPoint x: 378, endPoint y: 596, distance: 135.2
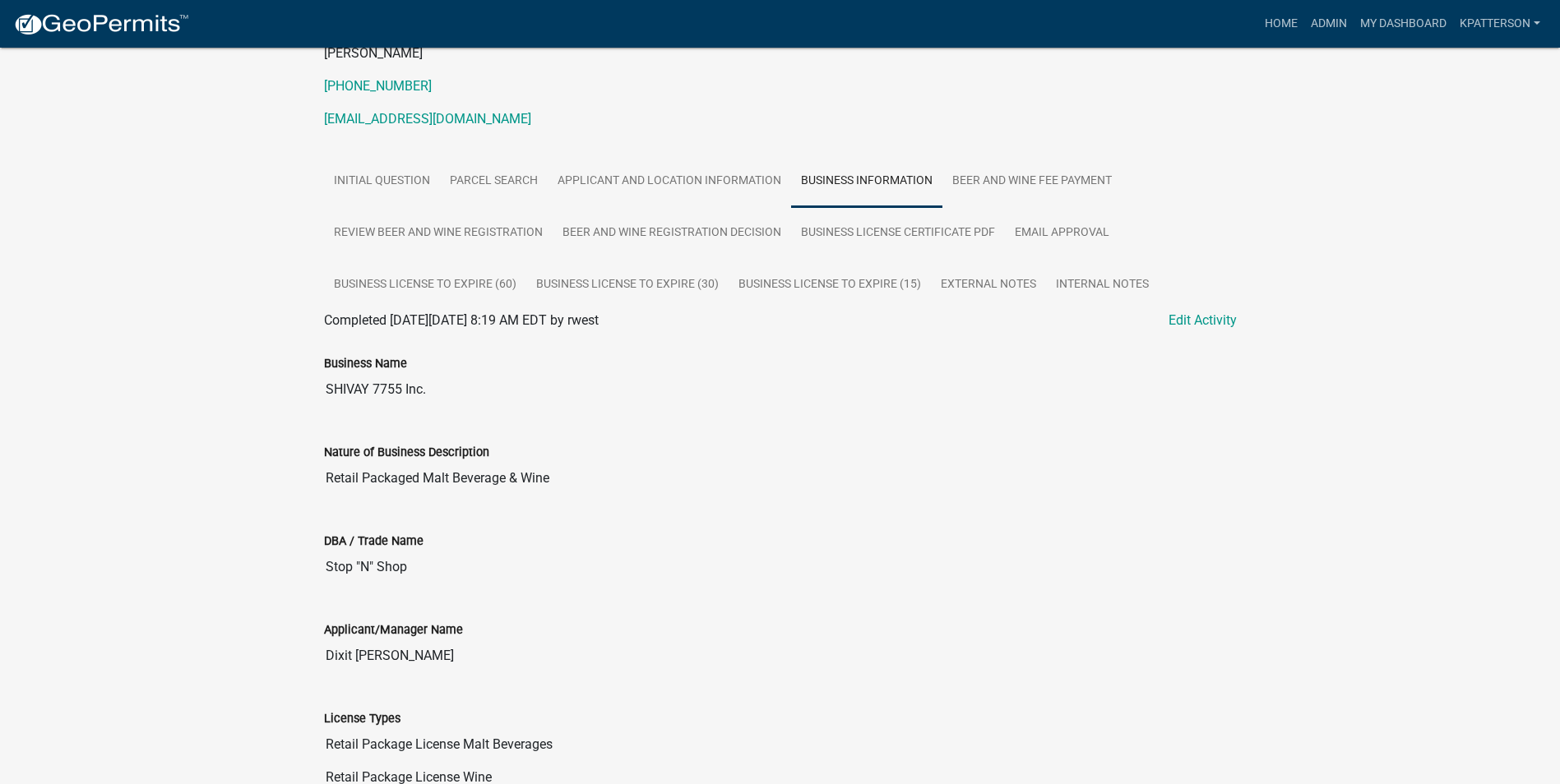
scroll to position [329, 0]
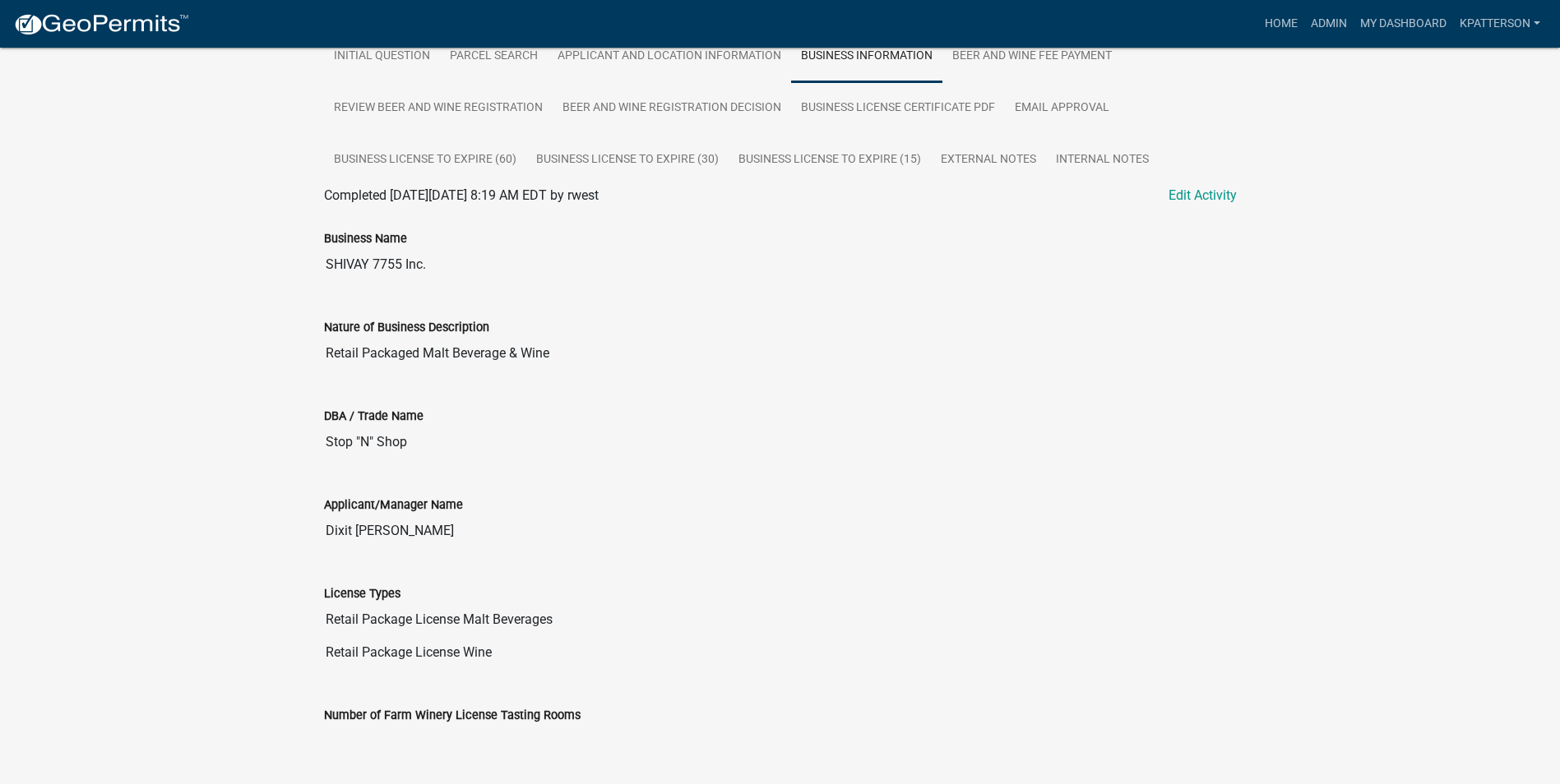
drag, startPoint x: 436, startPoint y: 535, endPoint x: 284, endPoint y: 533, distance: 152.0
click at [284, 533] on div "Beer and Wine License 2025-10199 Amount Paid $450.00 Actions View receipt Print…" at bounding box center [780, 447] width 1560 height 1456
drag, startPoint x: 284, startPoint y: 533, endPoint x: 392, endPoint y: 527, distance: 108.2
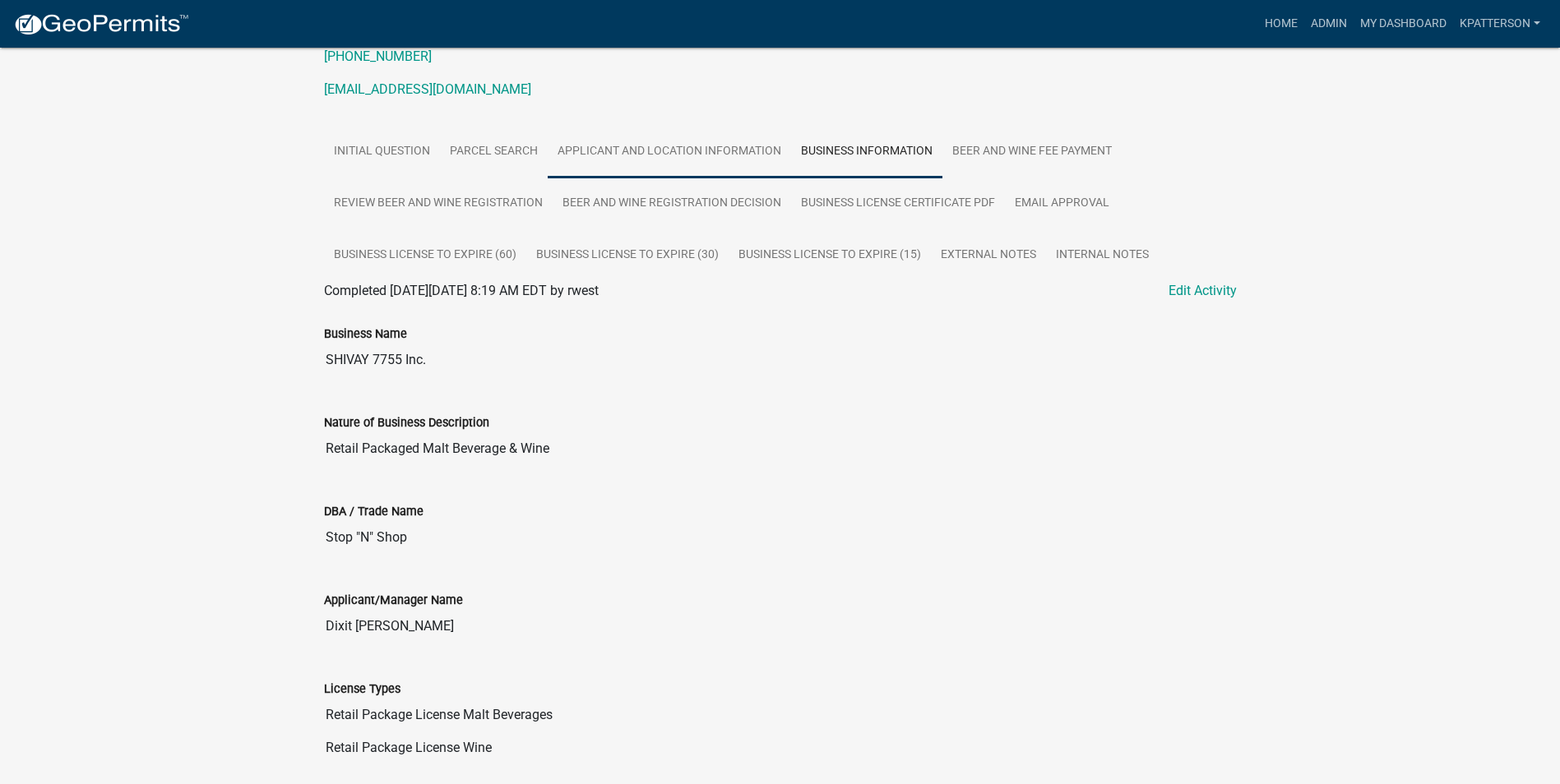
scroll to position [0, 0]
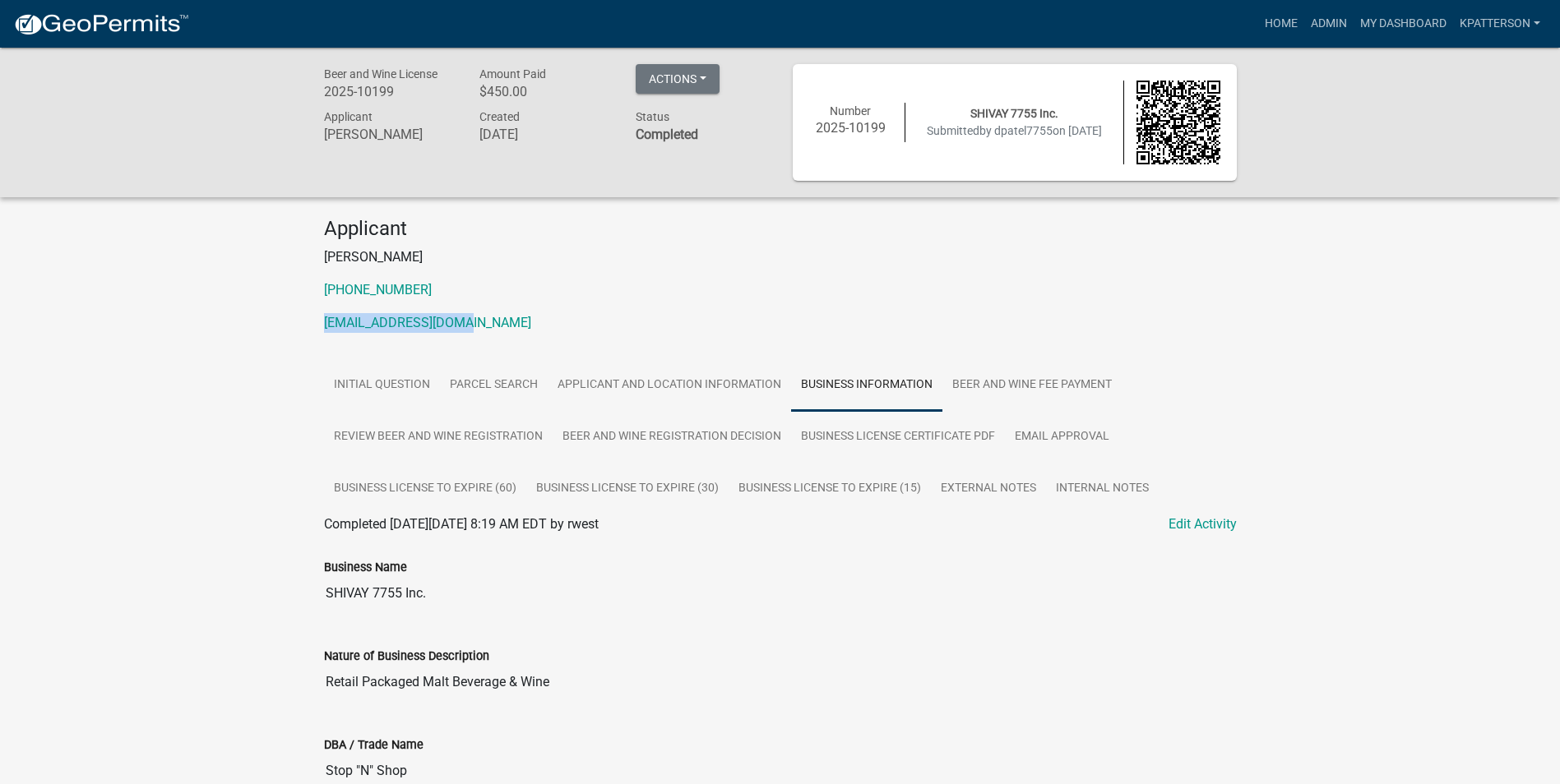
drag, startPoint x: 472, startPoint y: 321, endPoint x: 312, endPoint y: 342, distance: 161.4
click at [312, 342] on div "Applicant Dixit Patel 706-570-6773 dikipatel5@gmail.com" at bounding box center [780, 282] width 938 height 129
drag, startPoint x: 312, startPoint y: 342, endPoint x: 392, endPoint y: 318, distance: 83.5
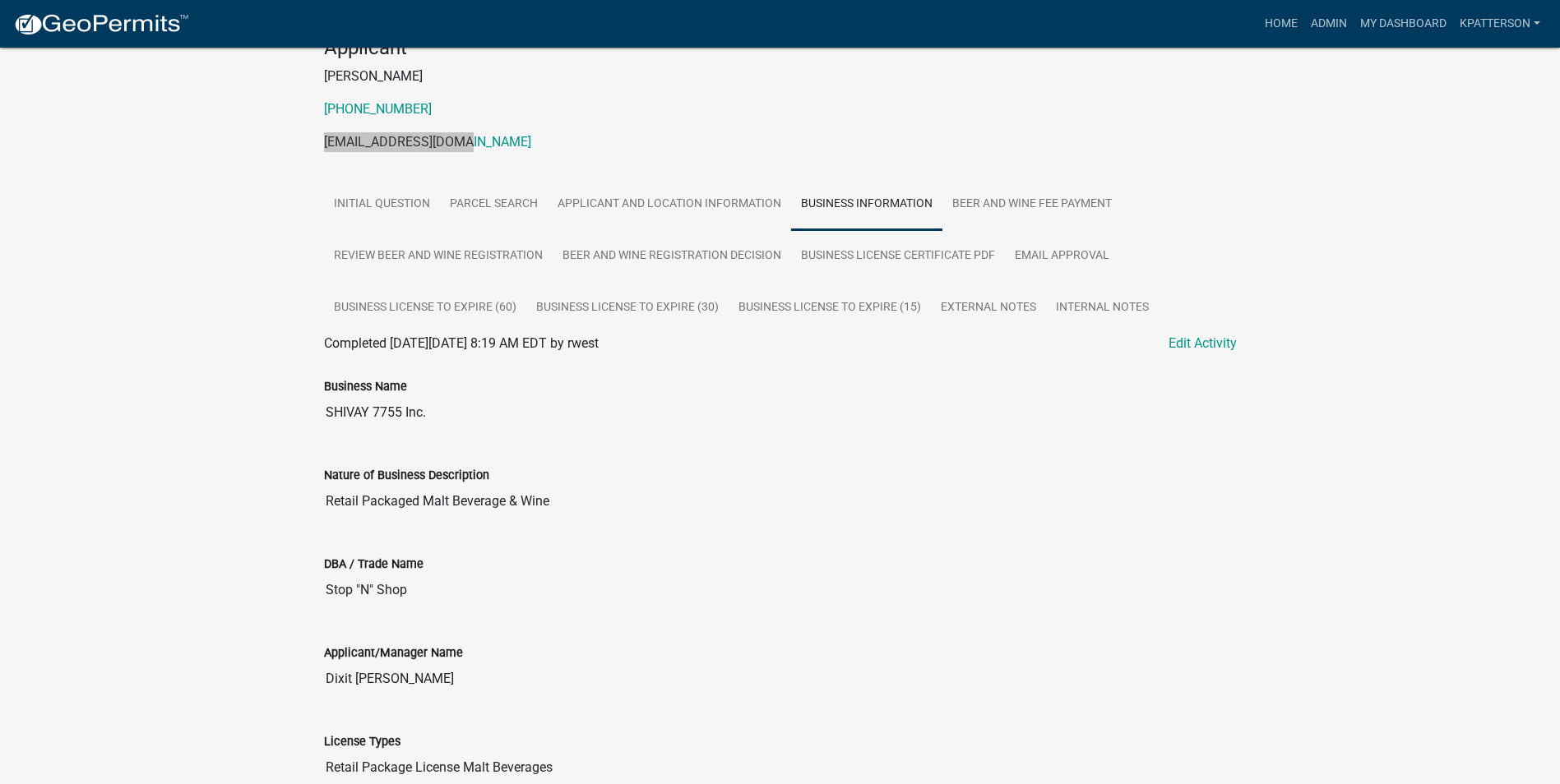
scroll to position [164, 0]
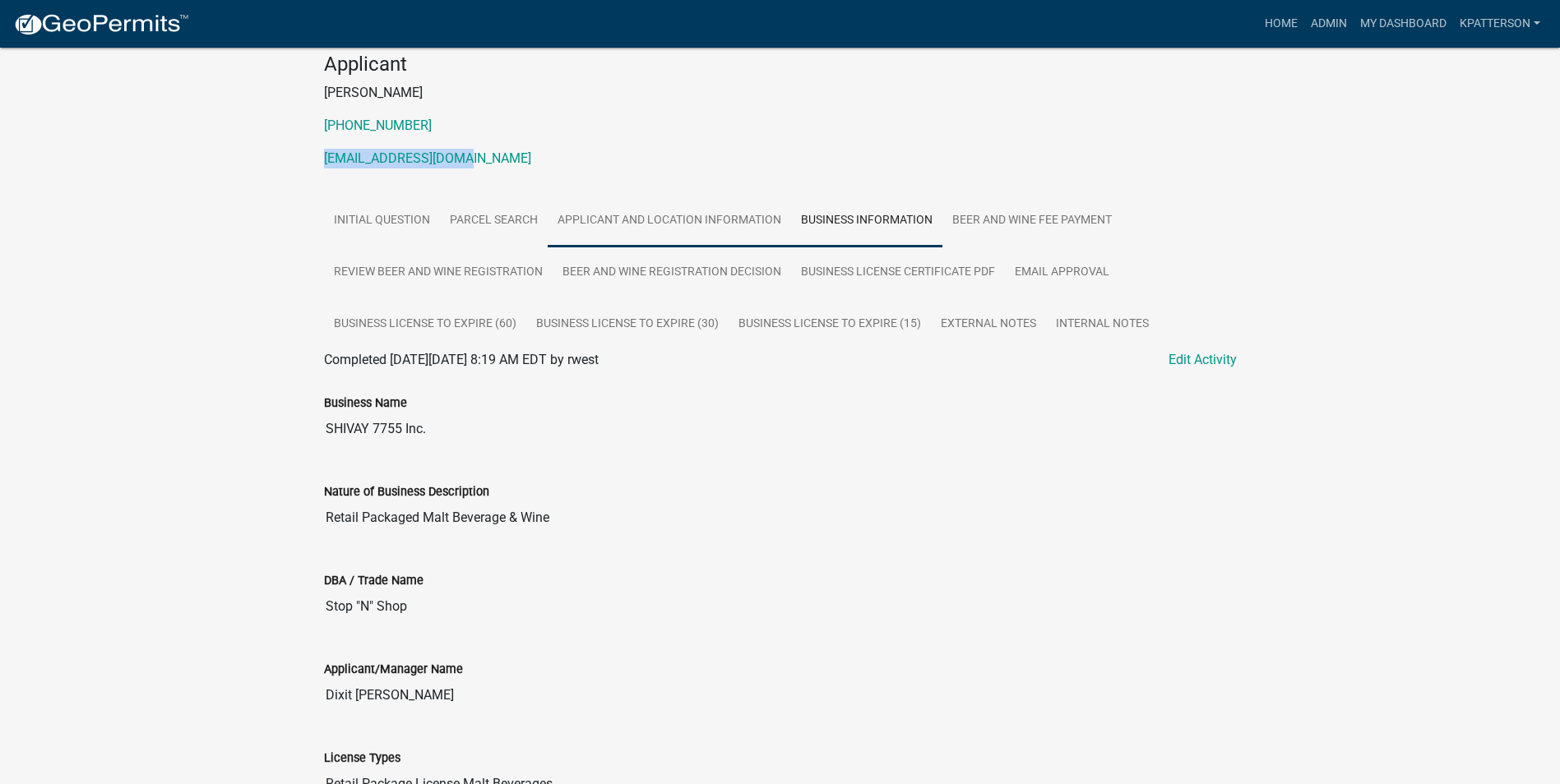
click at [705, 231] on link "Applicant and Location Information" at bounding box center [669, 220] width 243 height 52
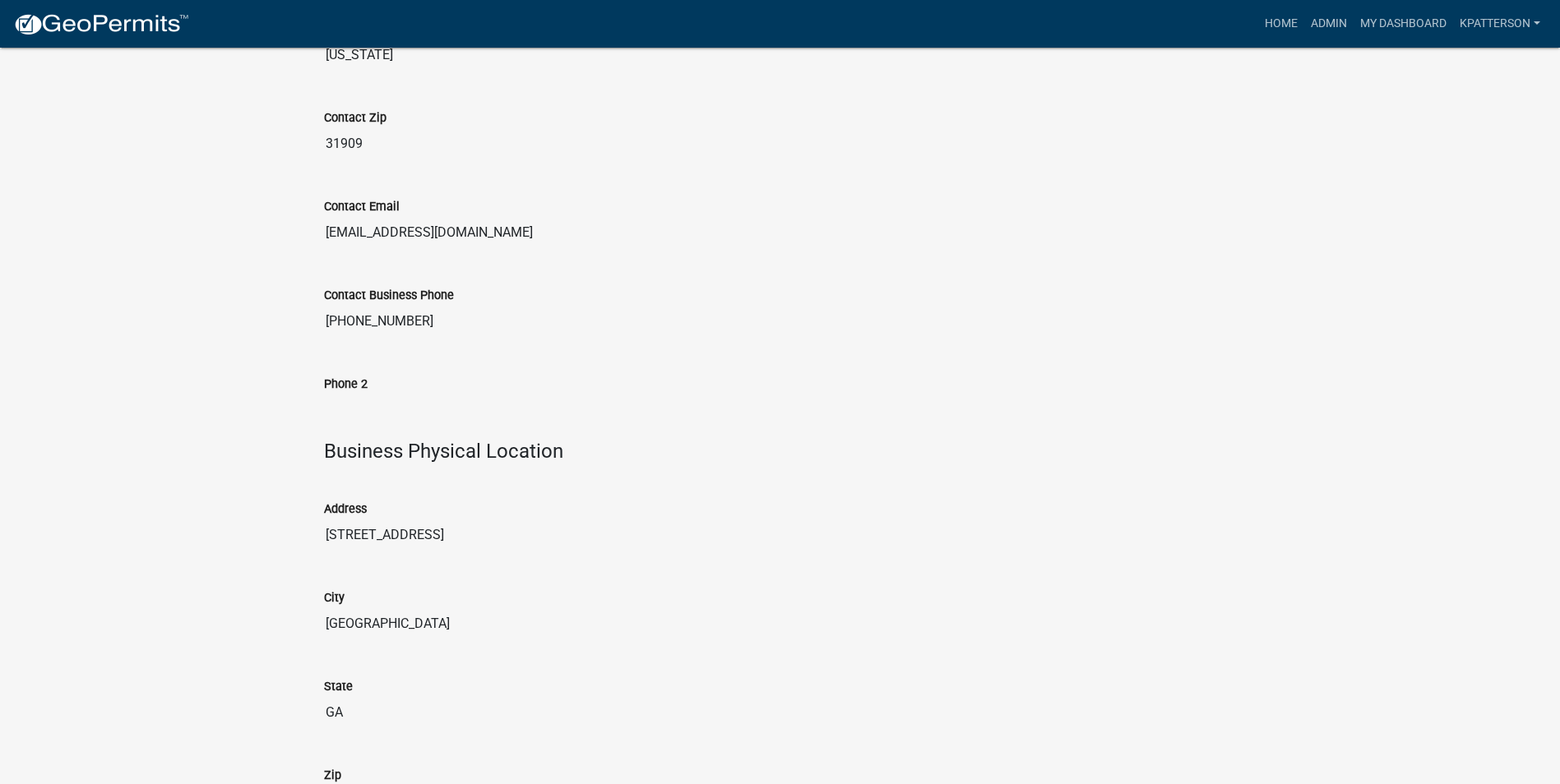
scroll to position [1043, 0]
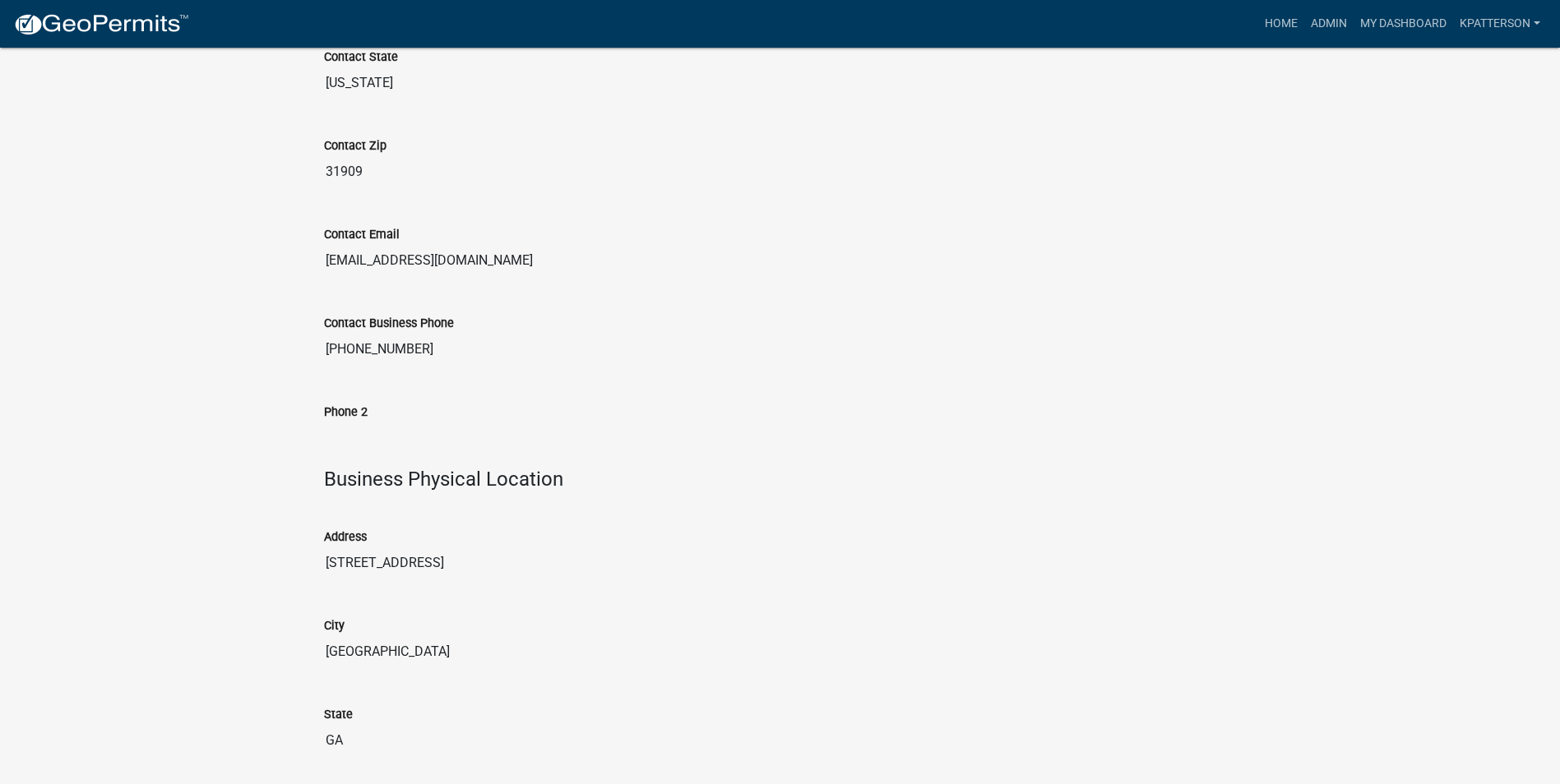
drag, startPoint x: 427, startPoint y: 350, endPoint x: 291, endPoint y: 372, distance: 137.8
click at [291, 372] on div "Beer and Wine License 2025-10199 Amount Paid $450.00 Actions View receipt Print…" at bounding box center [780, 419] width 1560 height 2829
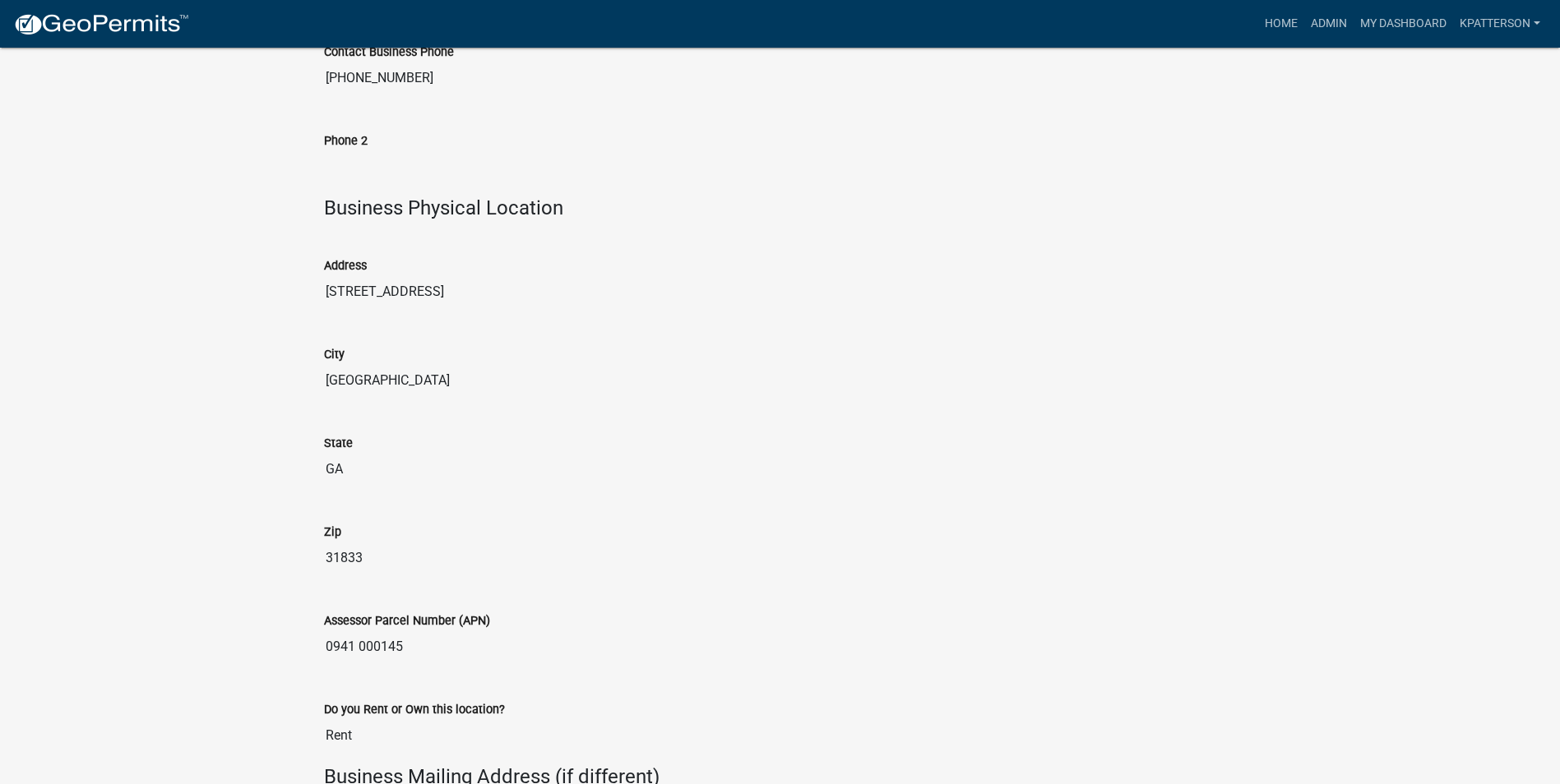
scroll to position [1316, 0]
drag, startPoint x: 370, startPoint y: 557, endPoint x: 301, endPoint y: 563, distance: 69.3
click at [301, 563] on div "Beer and Wine License 2025-10199 Amount Paid $450.00 Actions View receipt Print…" at bounding box center [780, 146] width 1560 height 2829
drag, startPoint x: 301, startPoint y: 563, endPoint x: 349, endPoint y: 561, distance: 48.0
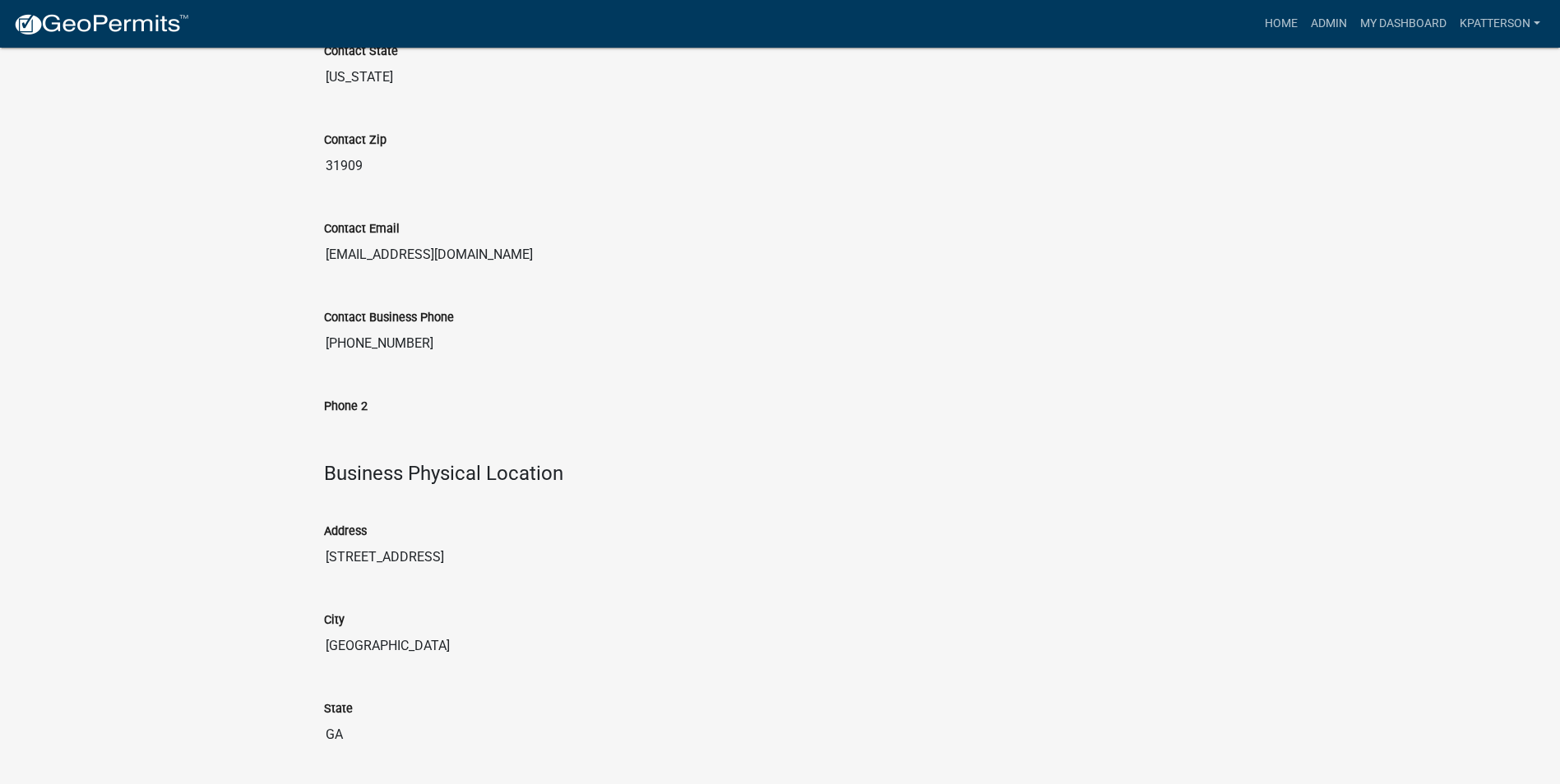
scroll to position [1043, 0]
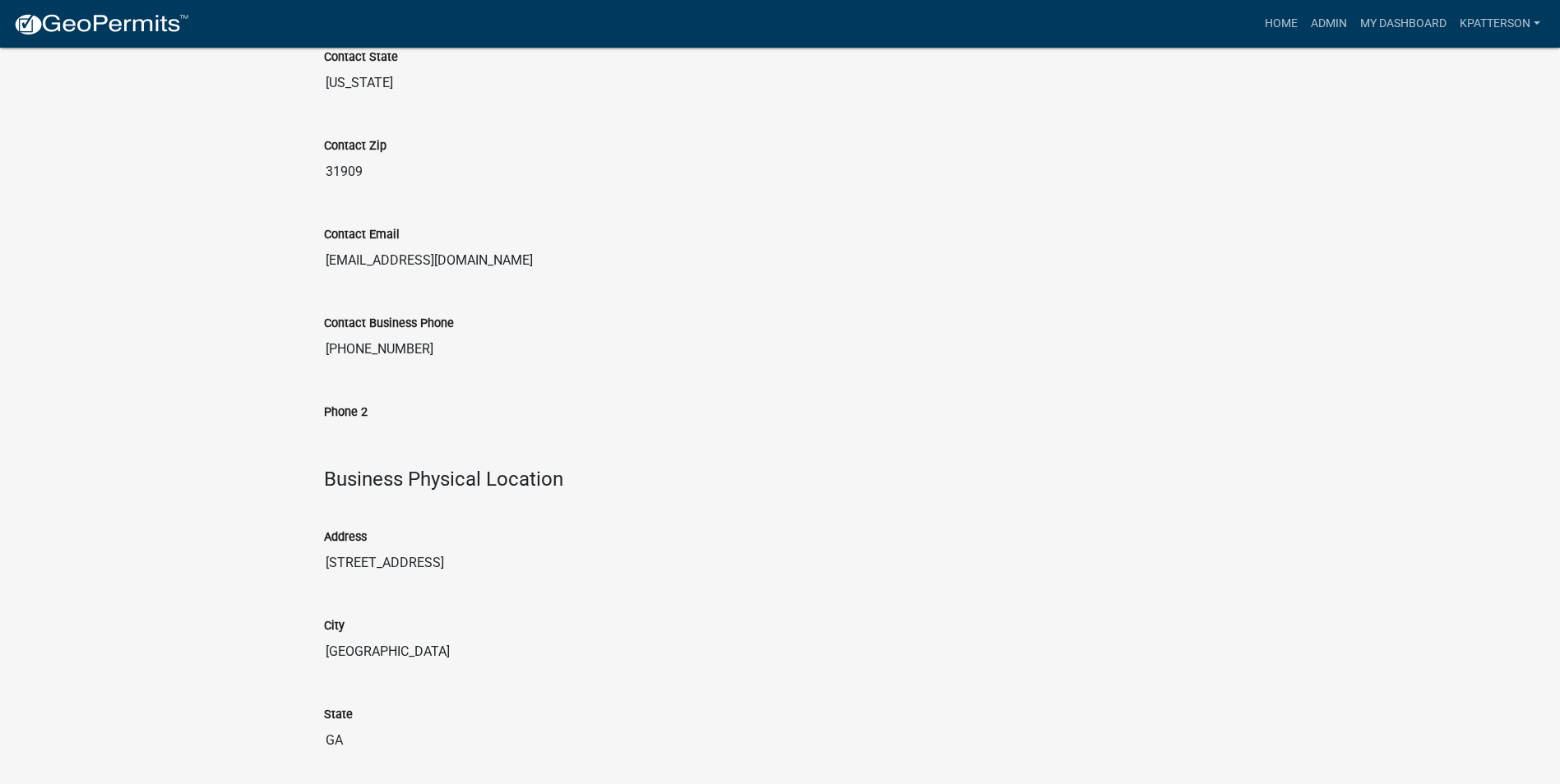
drag, startPoint x: 433, startPoint y: 347, endPoint x: 291, endPoint y: 370, distance: 143.9
click at [291, 370] on div "Beer and Wine License 2025-10199 Amount Paid $450.00 Actions View receipt Print…" at bounding box center [780, 419] width 1560 height 2829
drag, startPoint x: 291, startPoint y: 370, endPoint x: 385, endPoint y: 345, distance: 97.3
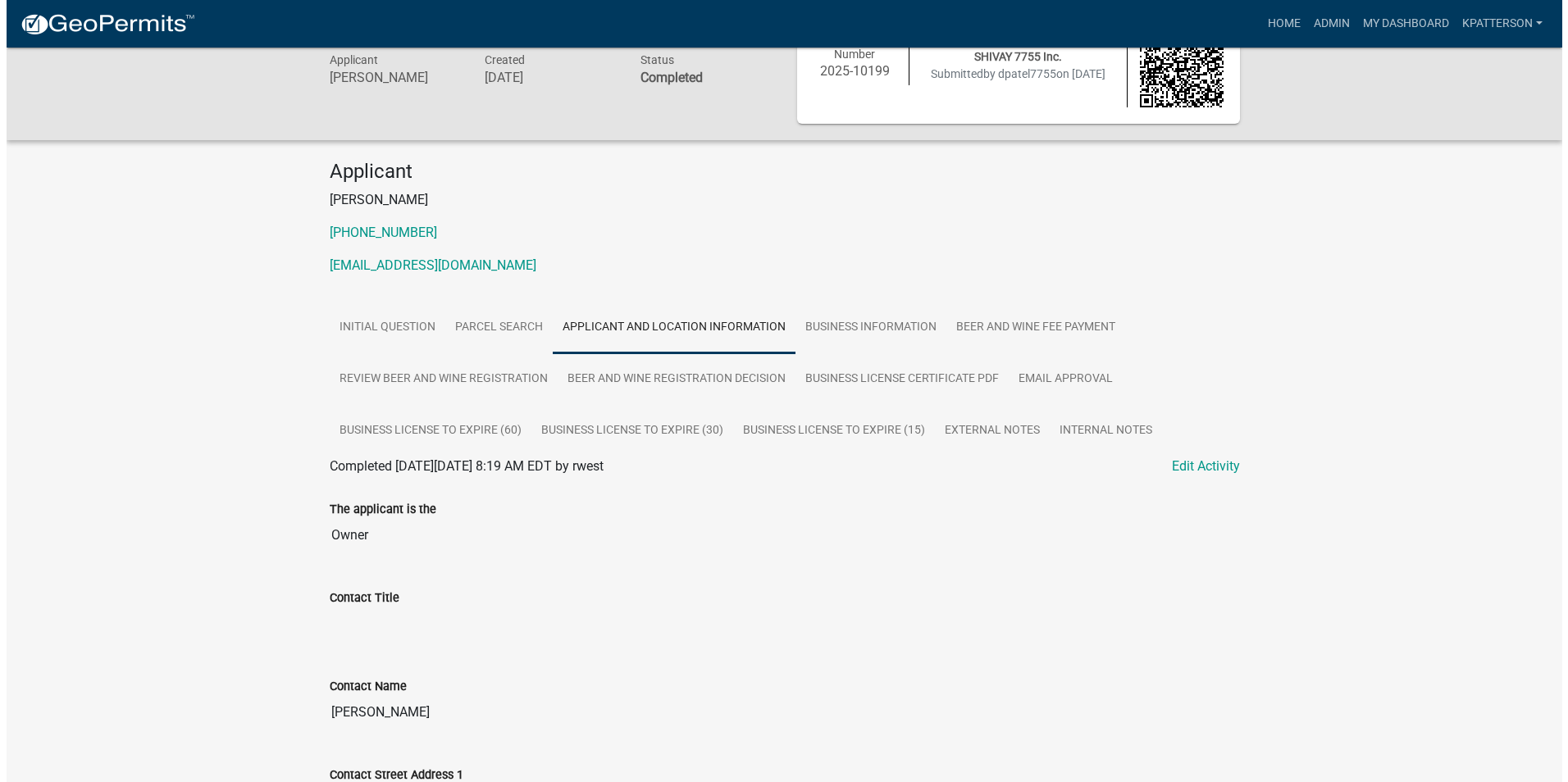
scroll to position [0, 0]
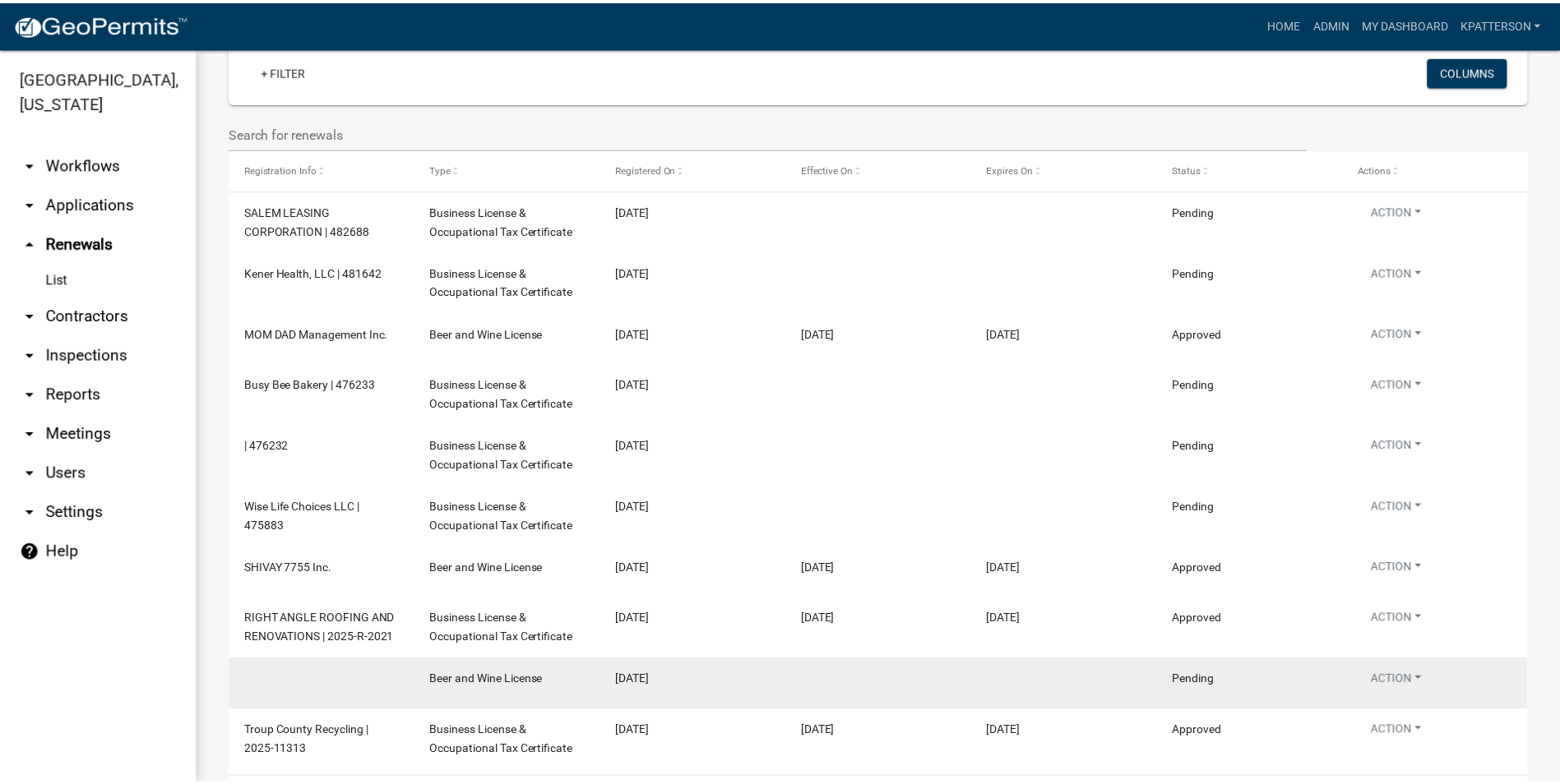
scroll to position [164, 0]
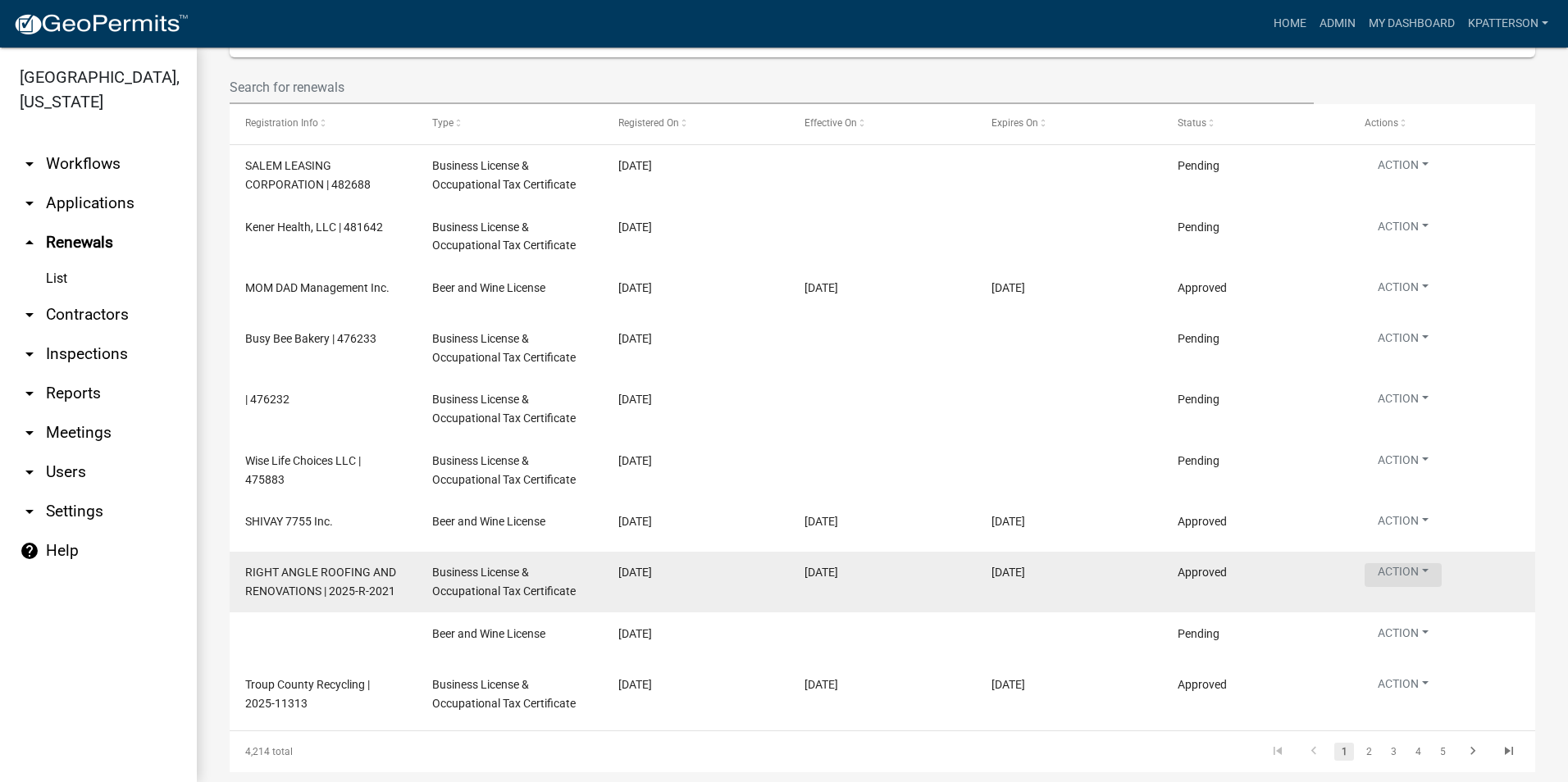
click at [1423, 575] on button "Action" at bounding box center [1403, 575] width 77 height 24
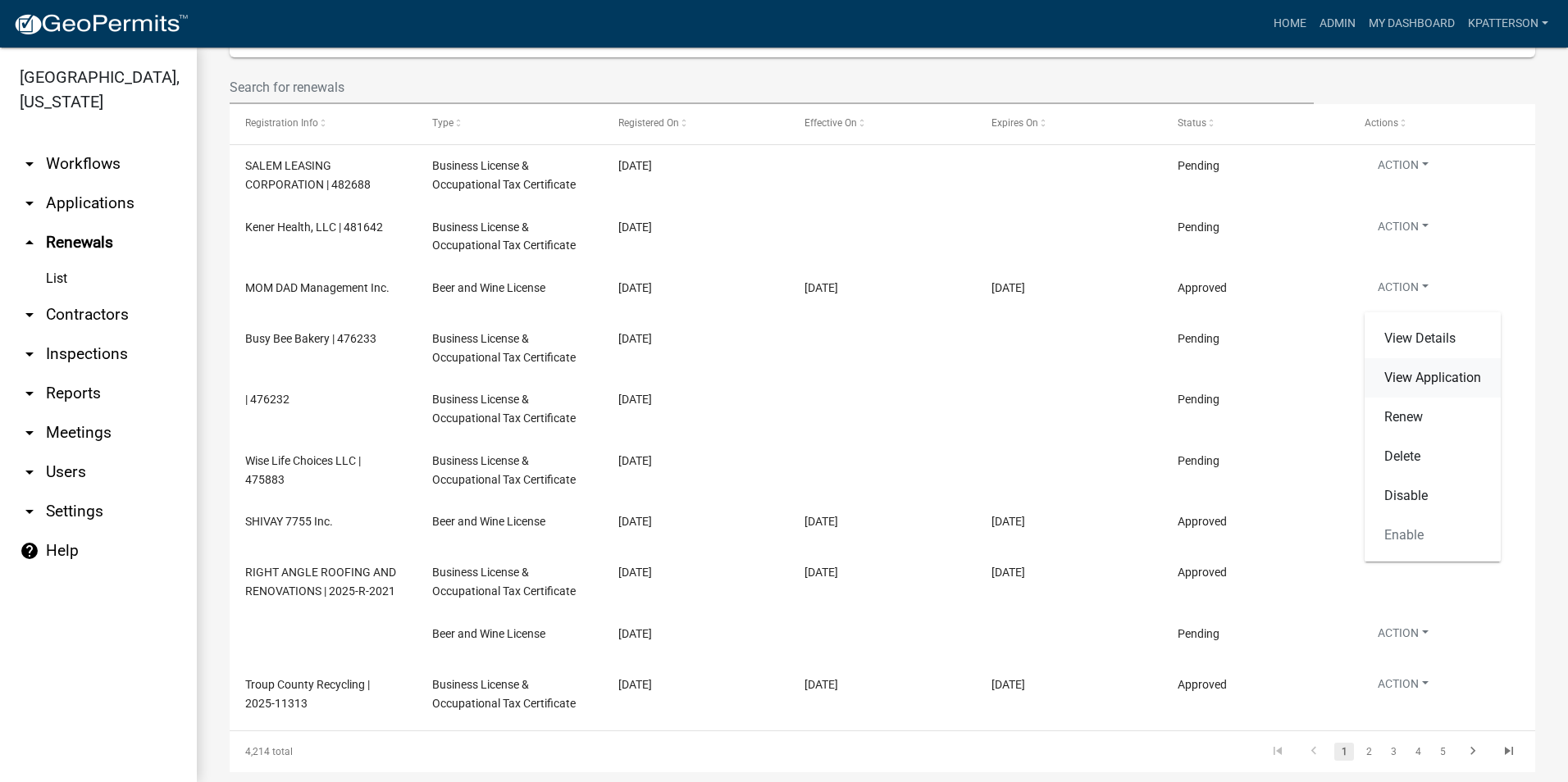
click at [1417, 375] on link "View Application" at bounding box center [1434, 379] width 136 height 40
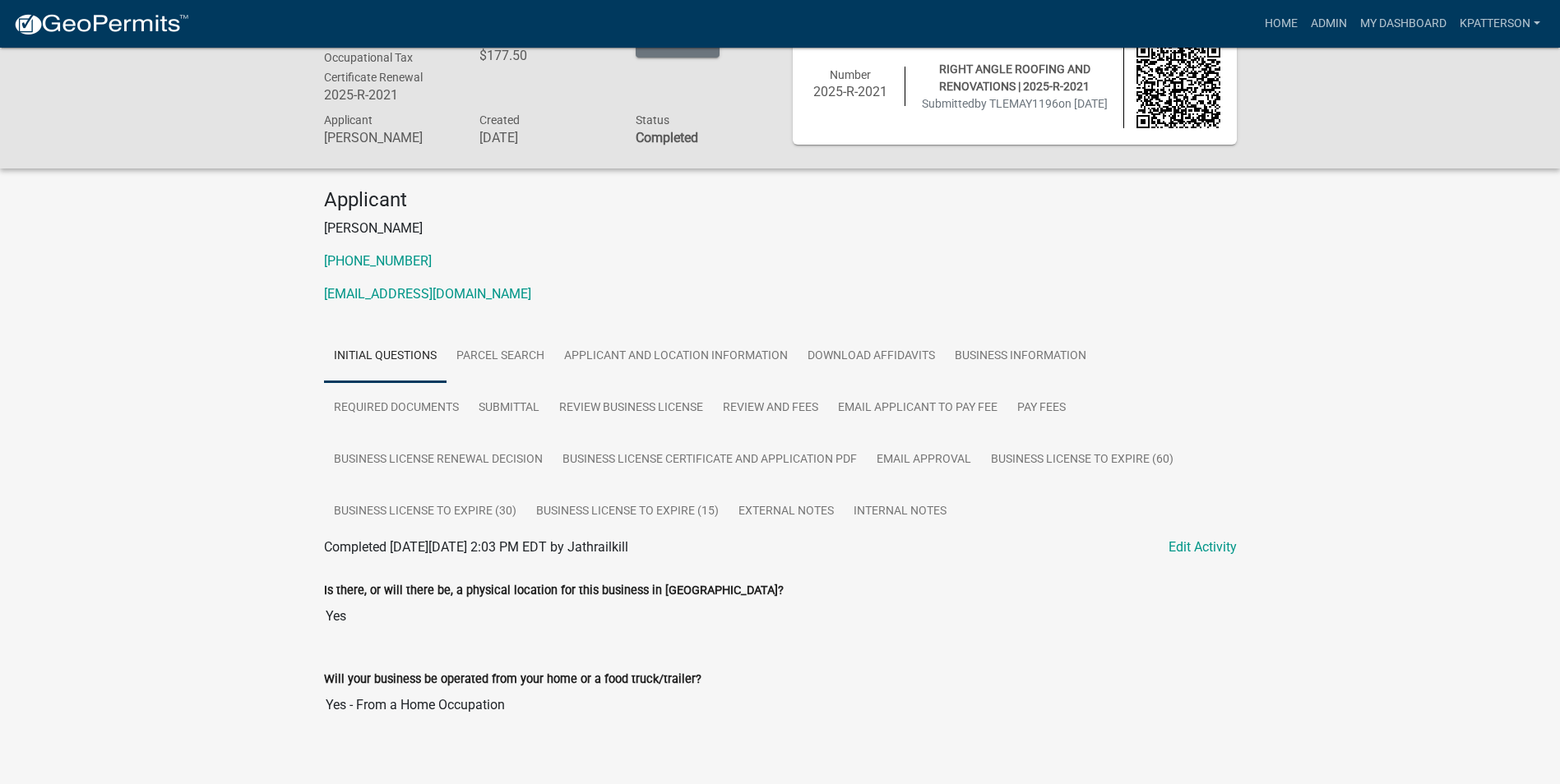
scroll to position [56, 0]
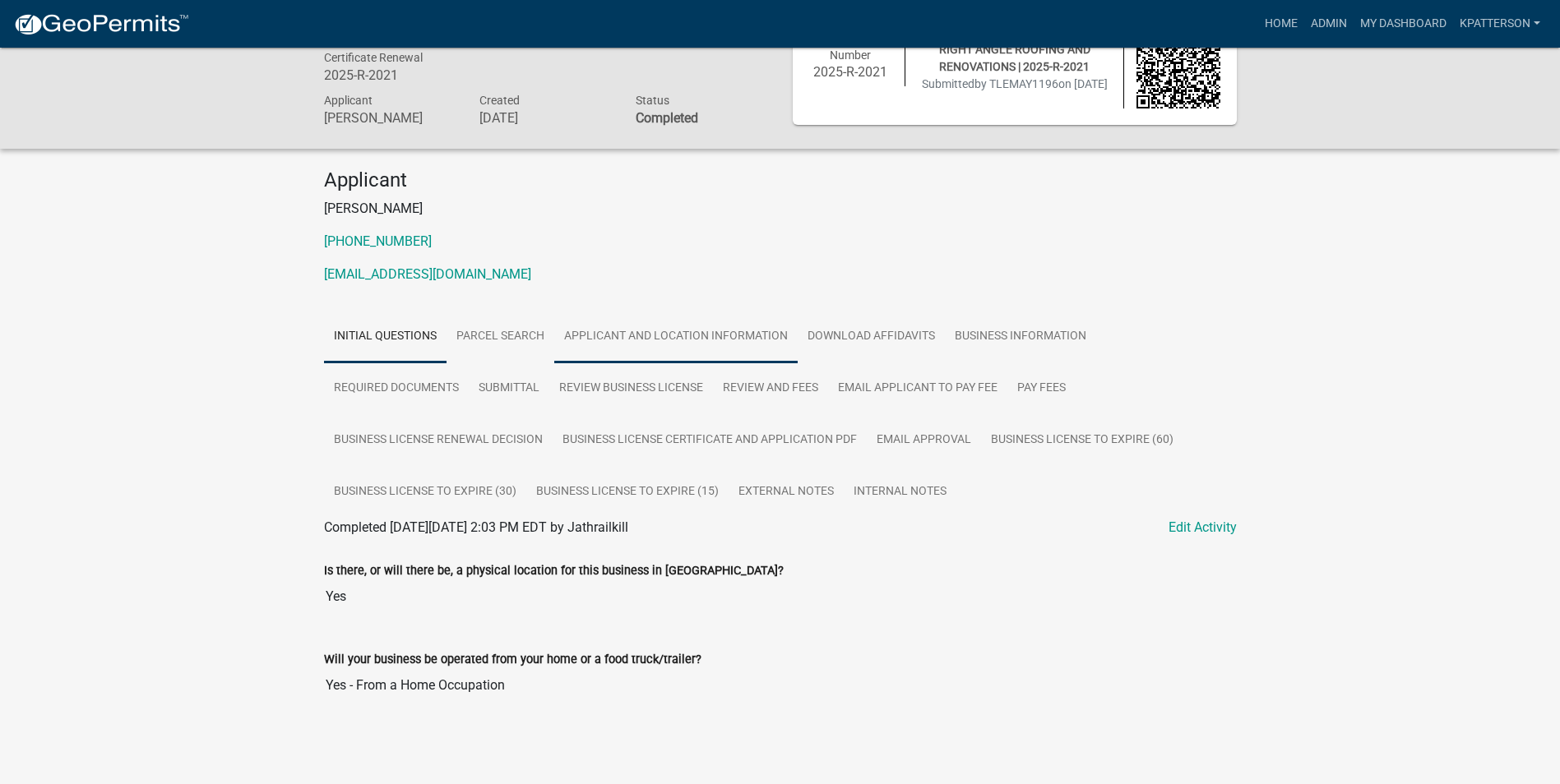
click at [708, 330] on link "Applicant and Location Information" at bounding box center [676, 336] width 243 height 52
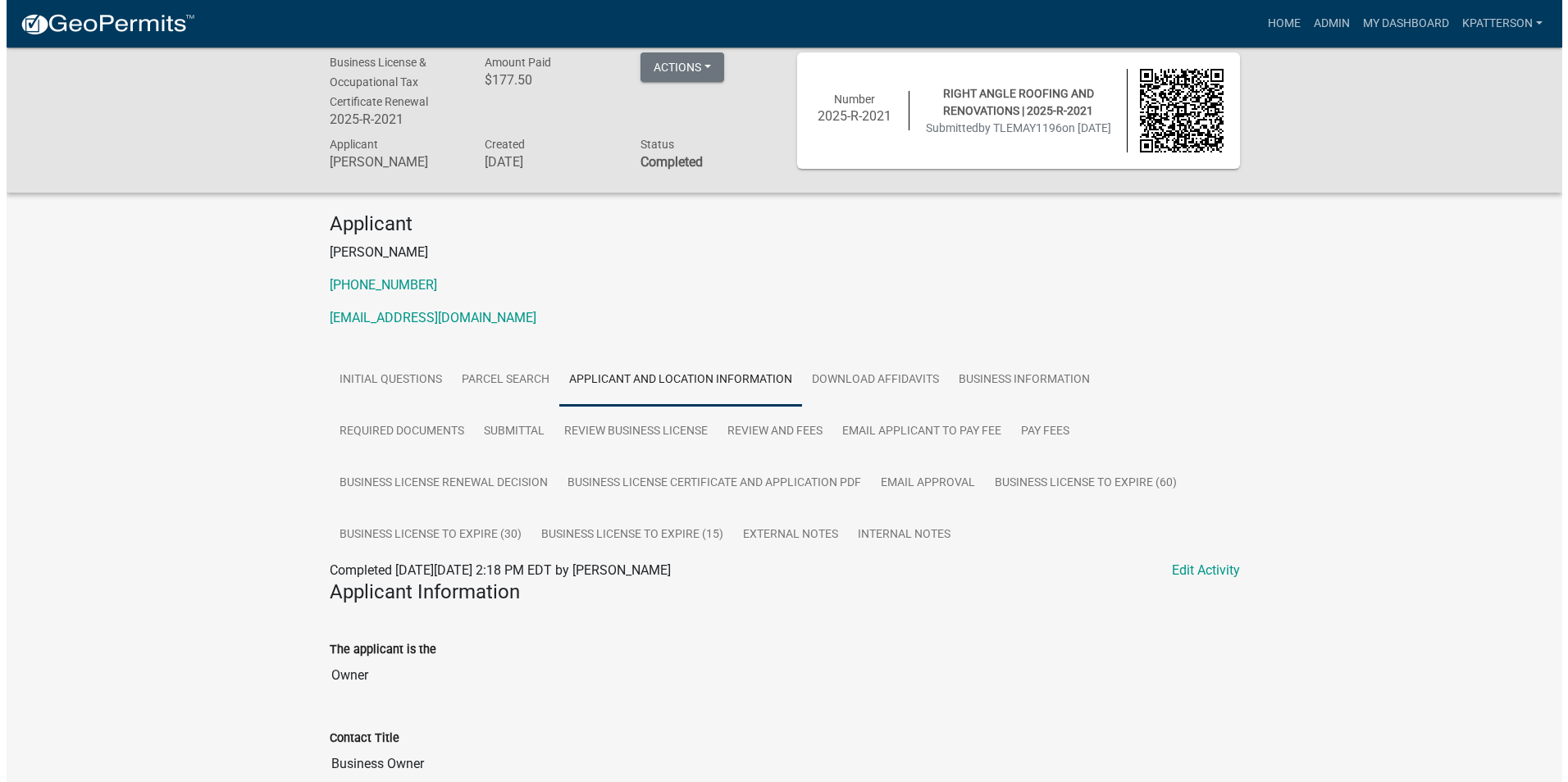
scroll to position [0, 0]
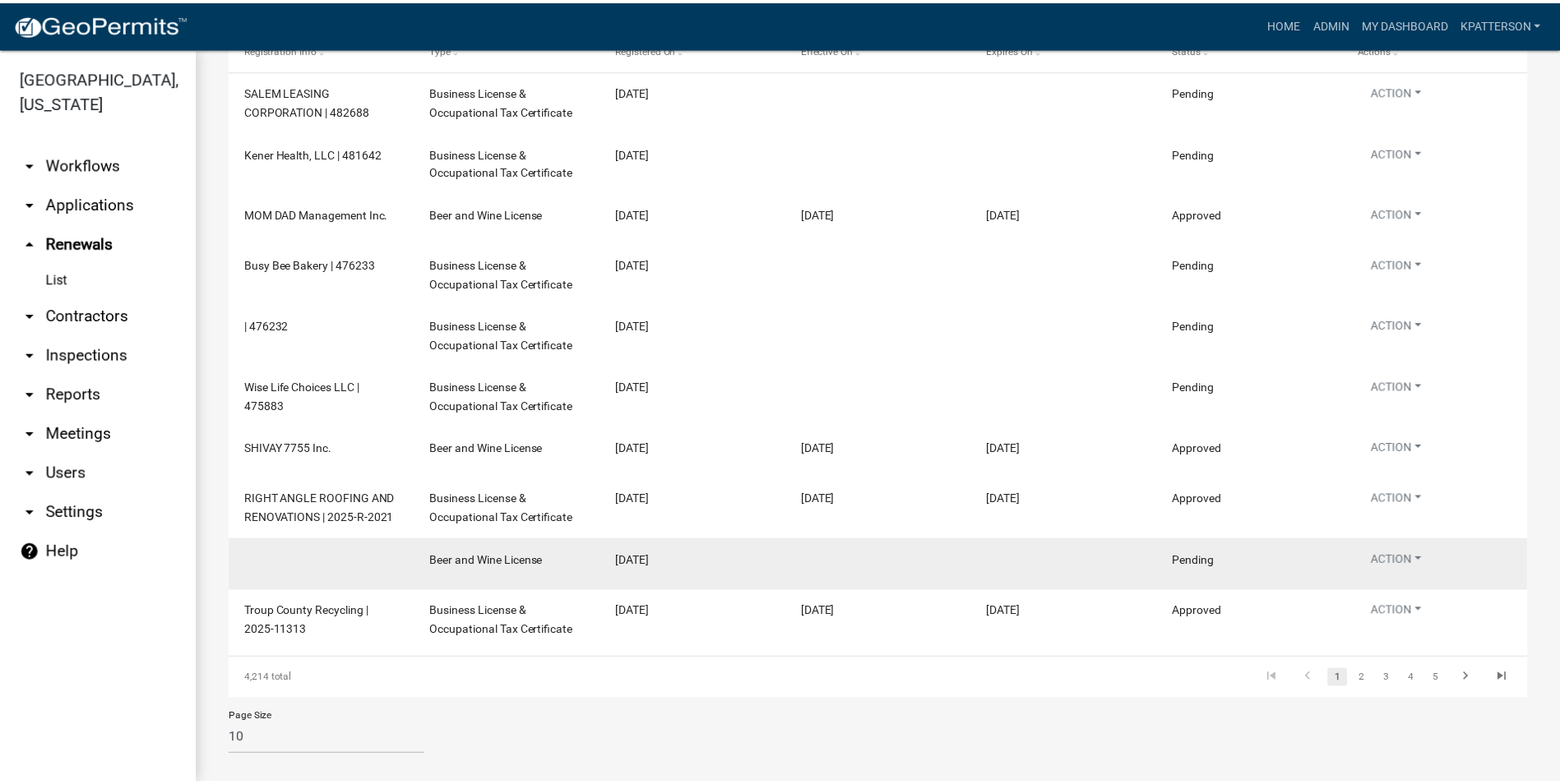
scroll to position [256, 0]
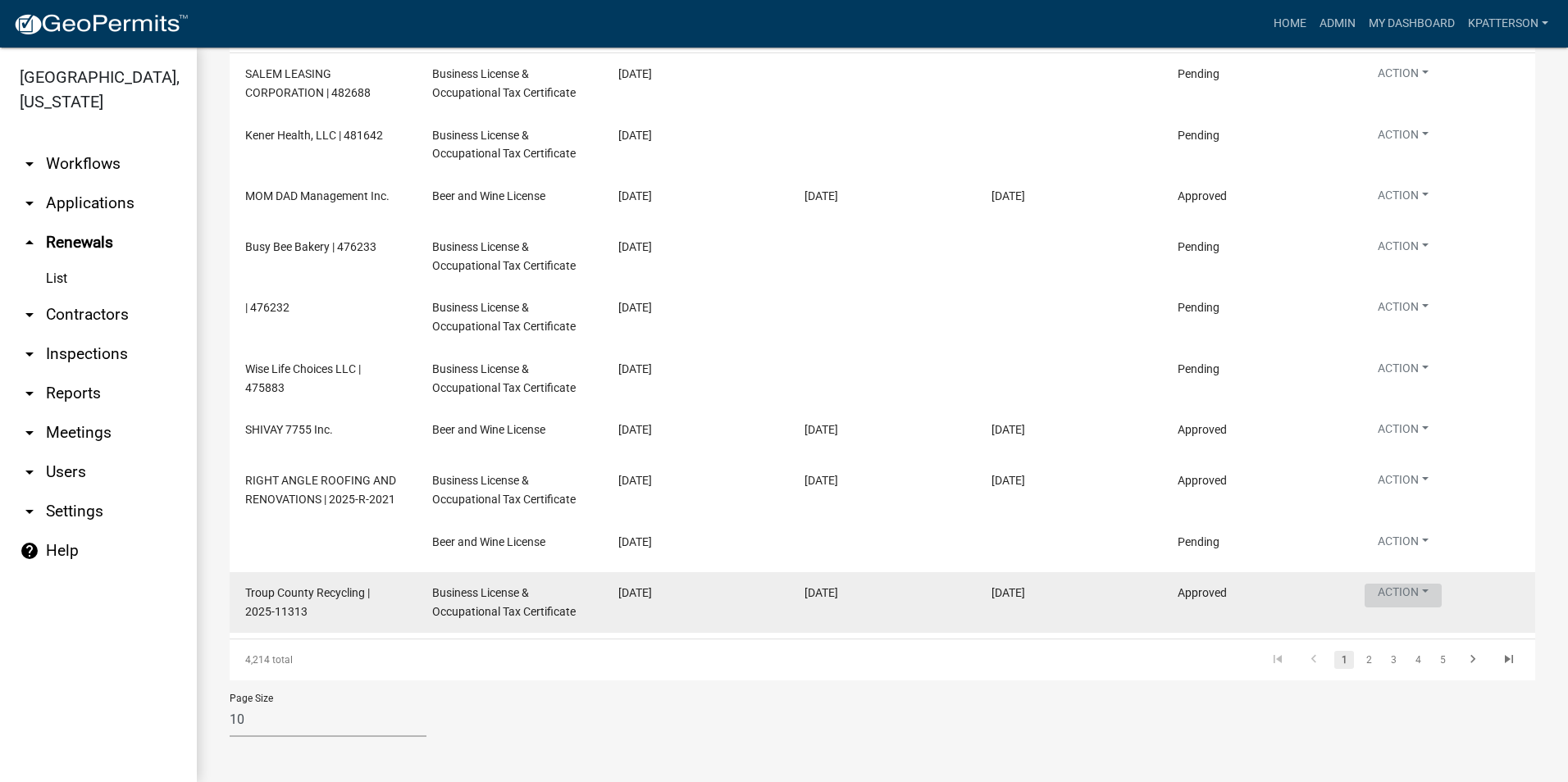
click at [1403, 590] on button "Action" at bounding box center [1403, 595] width 77 height 24
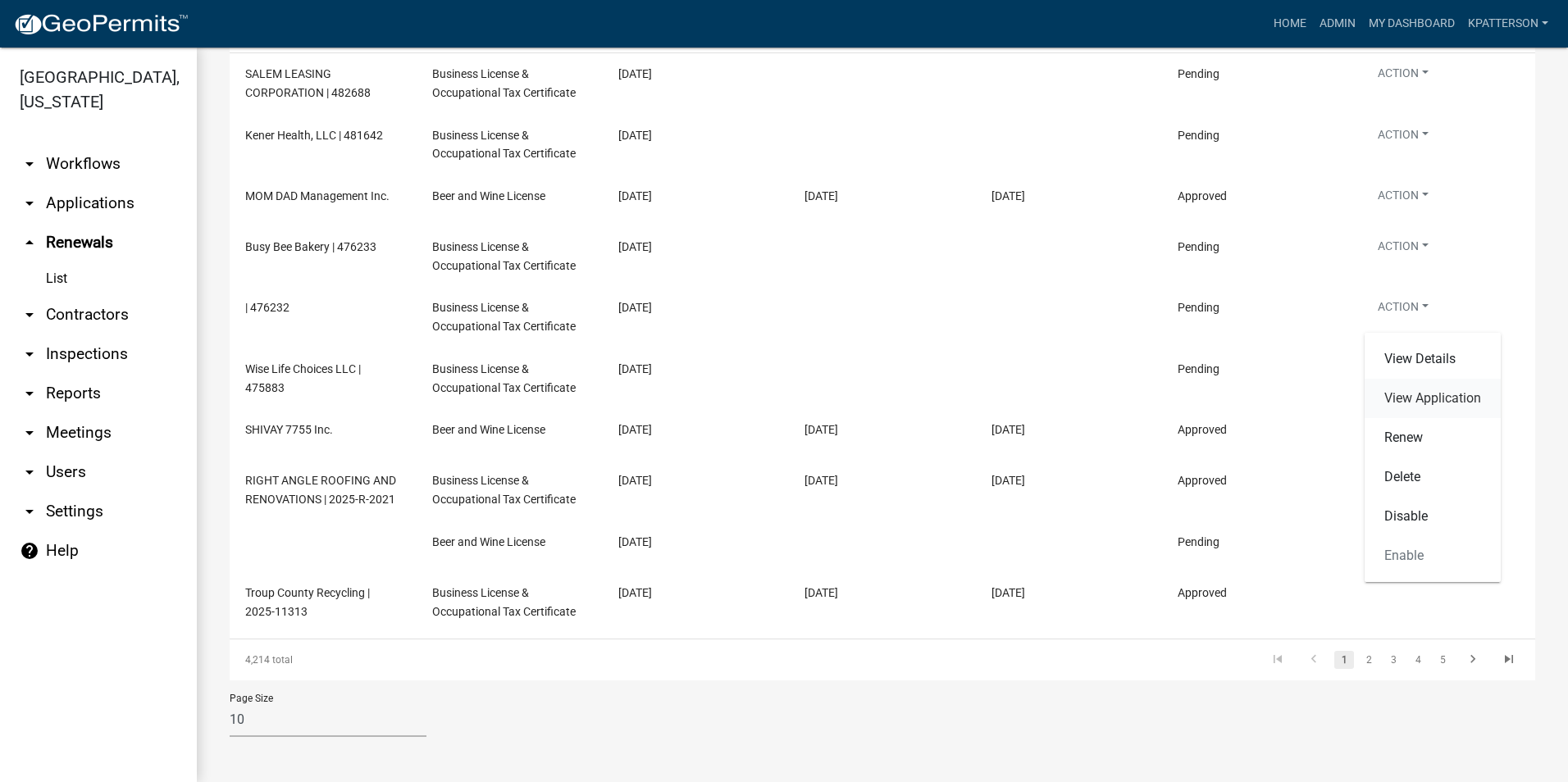
click at [1415, 406] on link "View Application" at bounding box center [1434, 399] width 136 height 40
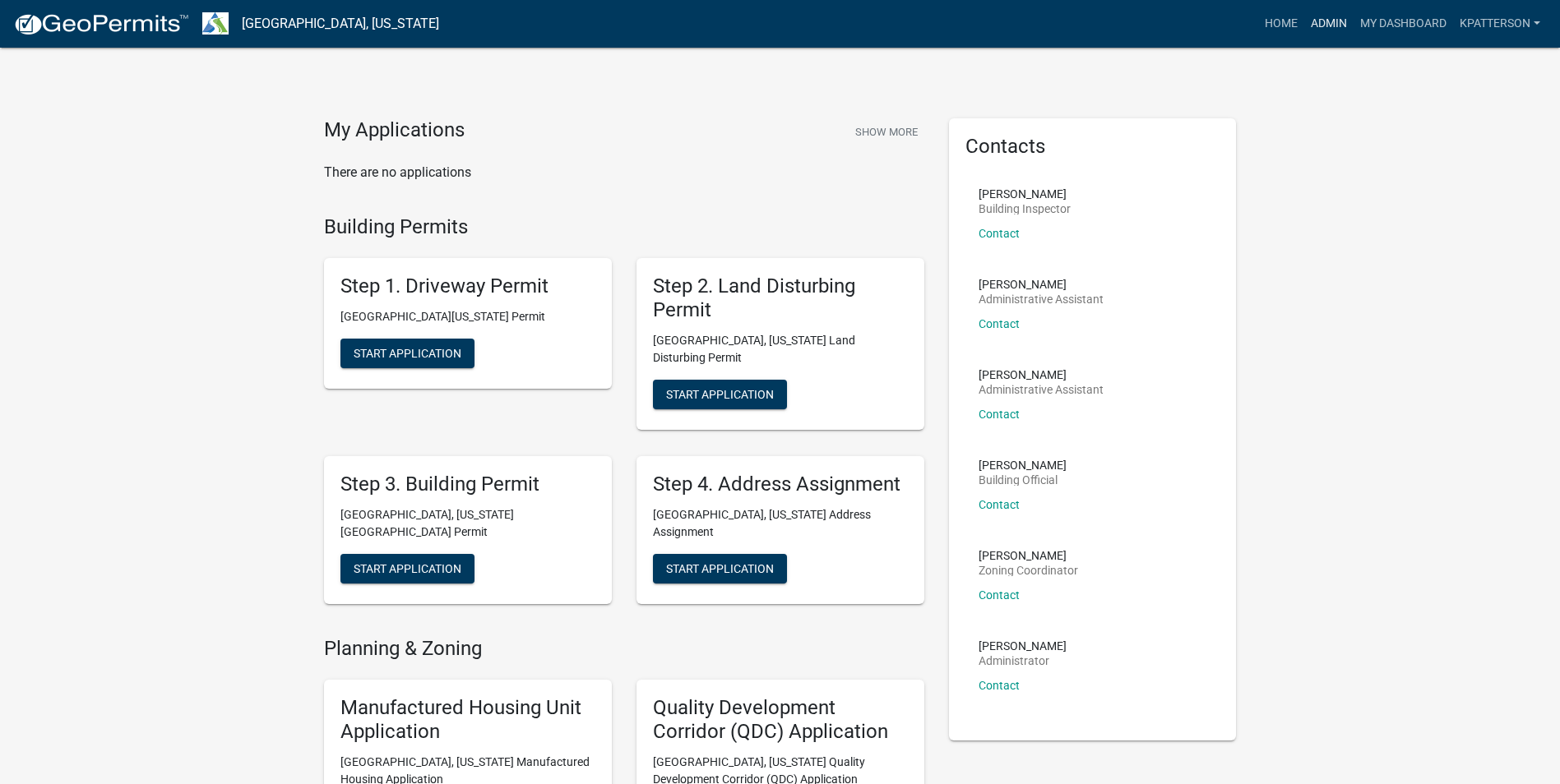
click at [1313, 22] on link "Admin" at bounding box center [1329, 24] width 49 height 31
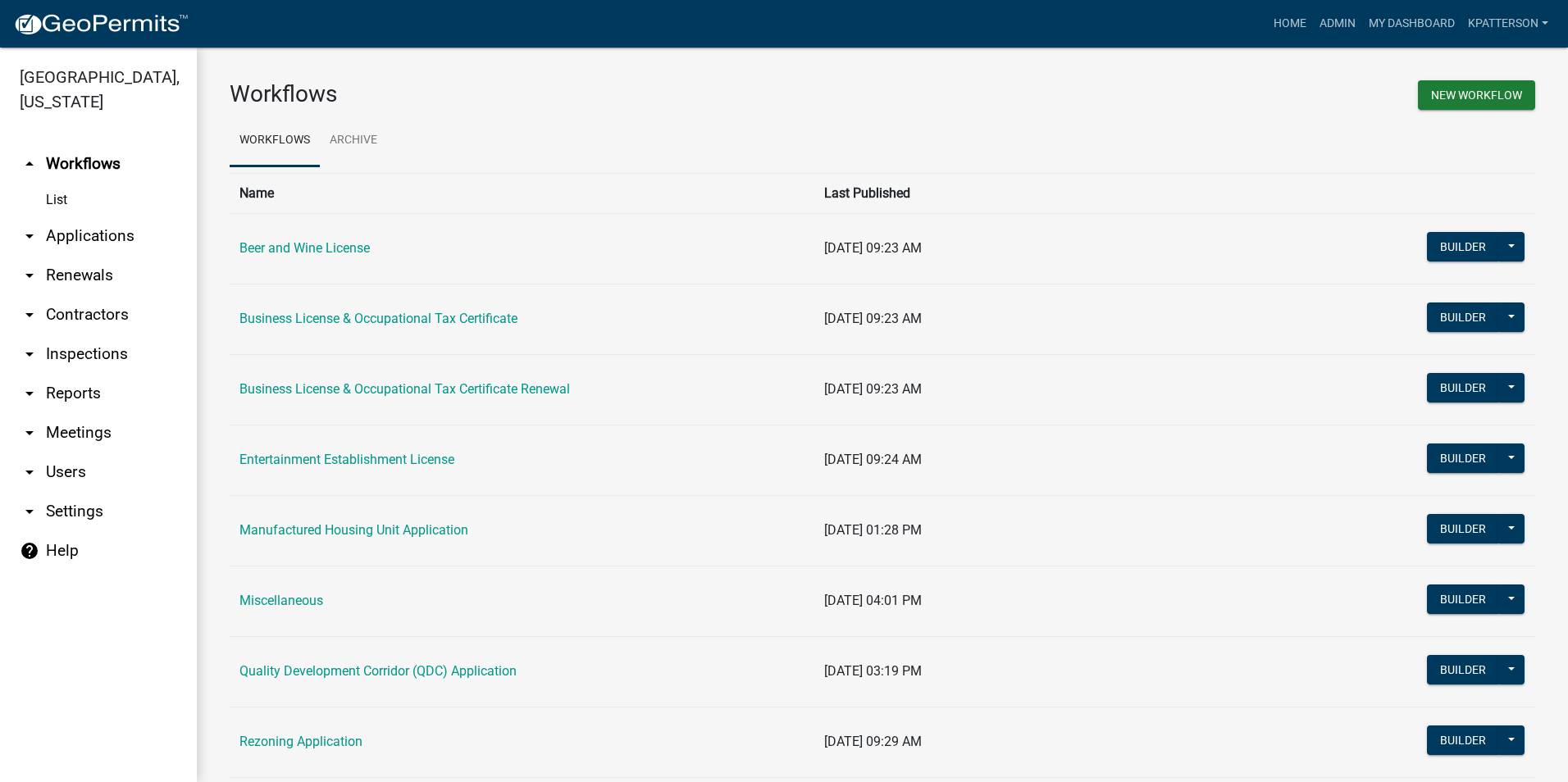
click at [93, 256] on link "arrow_drop_down Renewals" at bounding box center [98, 275] width 197 height 40
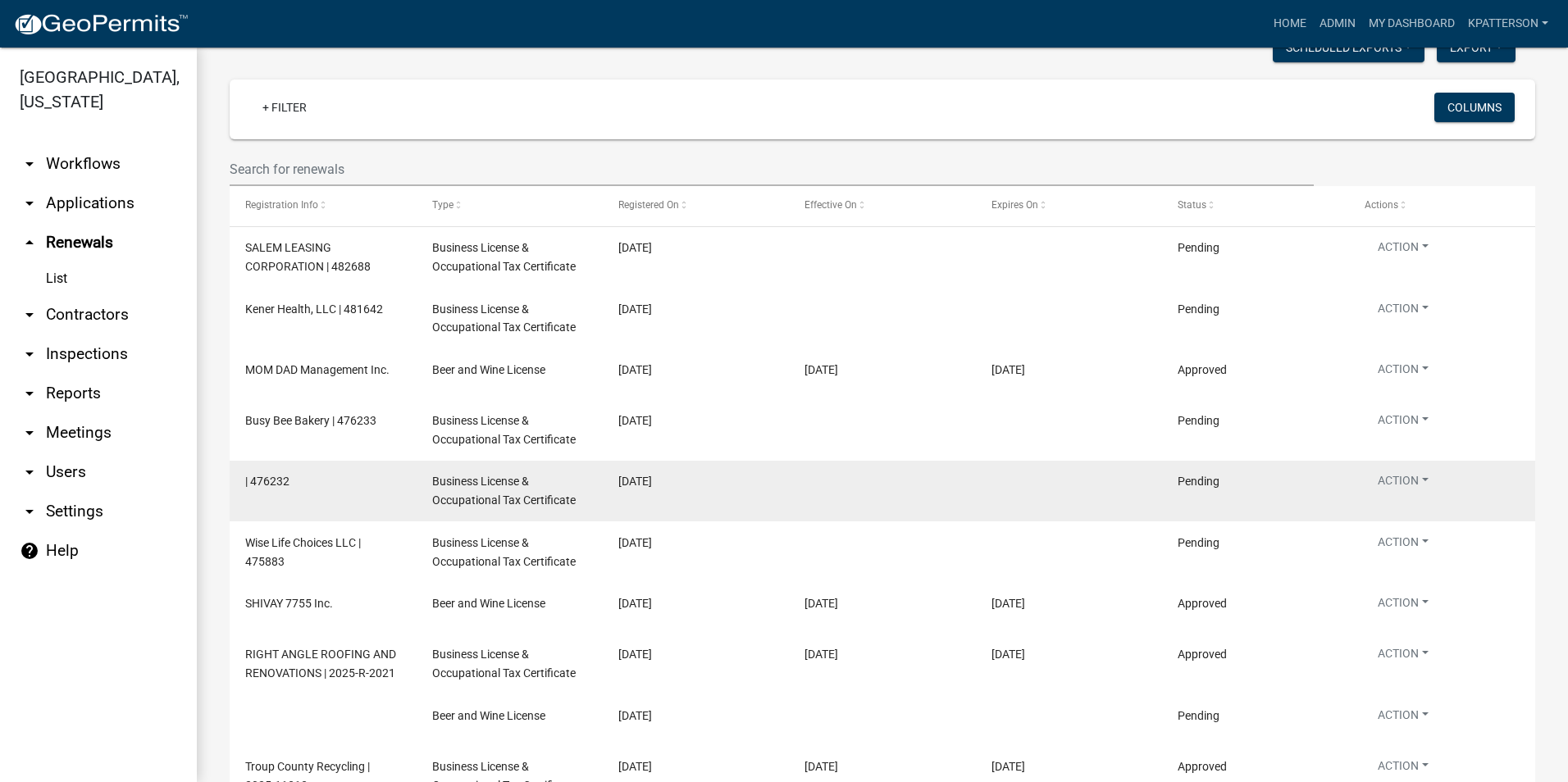
scroll to position [164, 0]
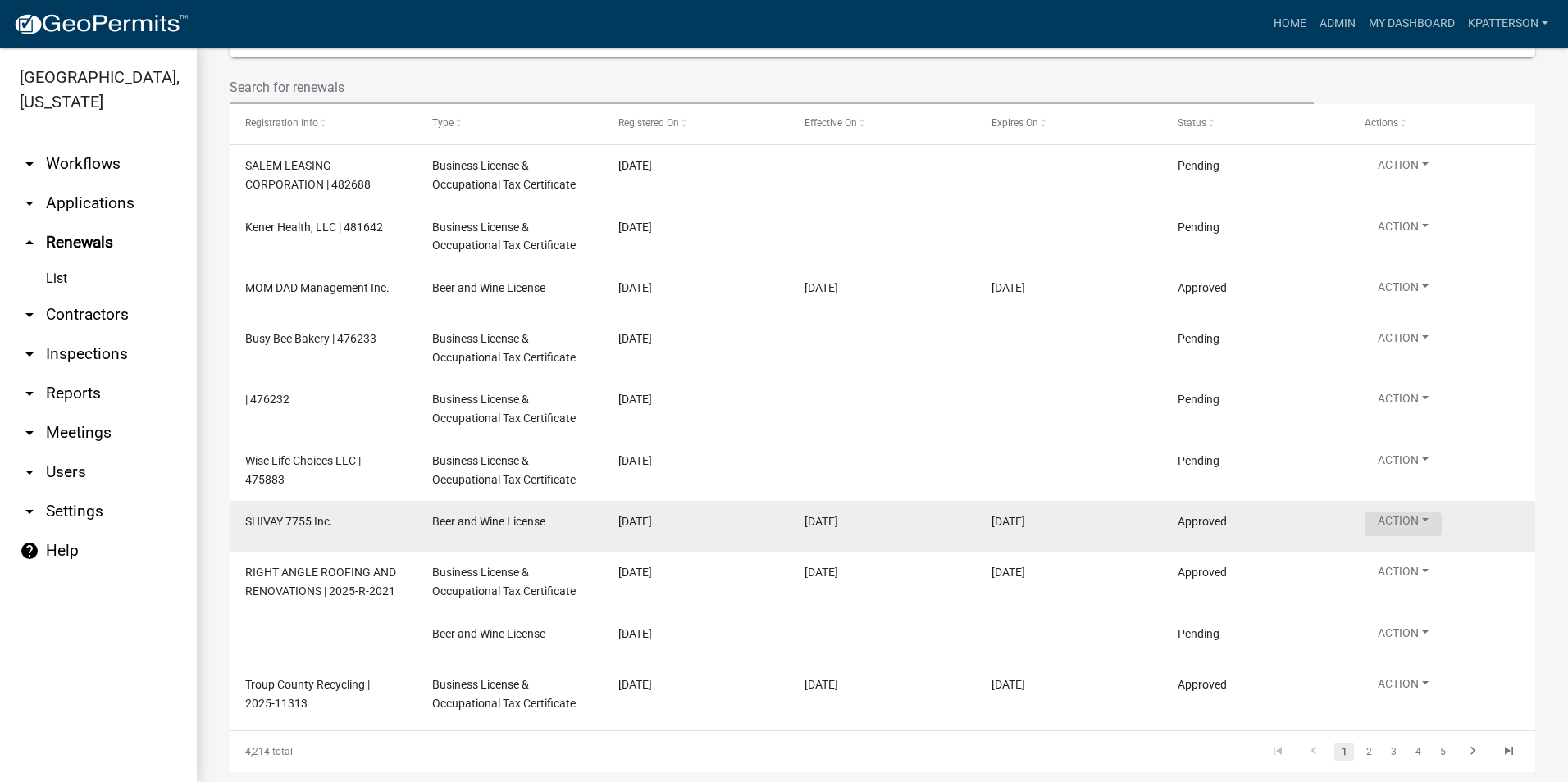
click at [1415, 524] on button "Action" at bounding box center [1403, 524] width 77 height 24
